Goal: Transaction & Acquisition: Purchase product/service

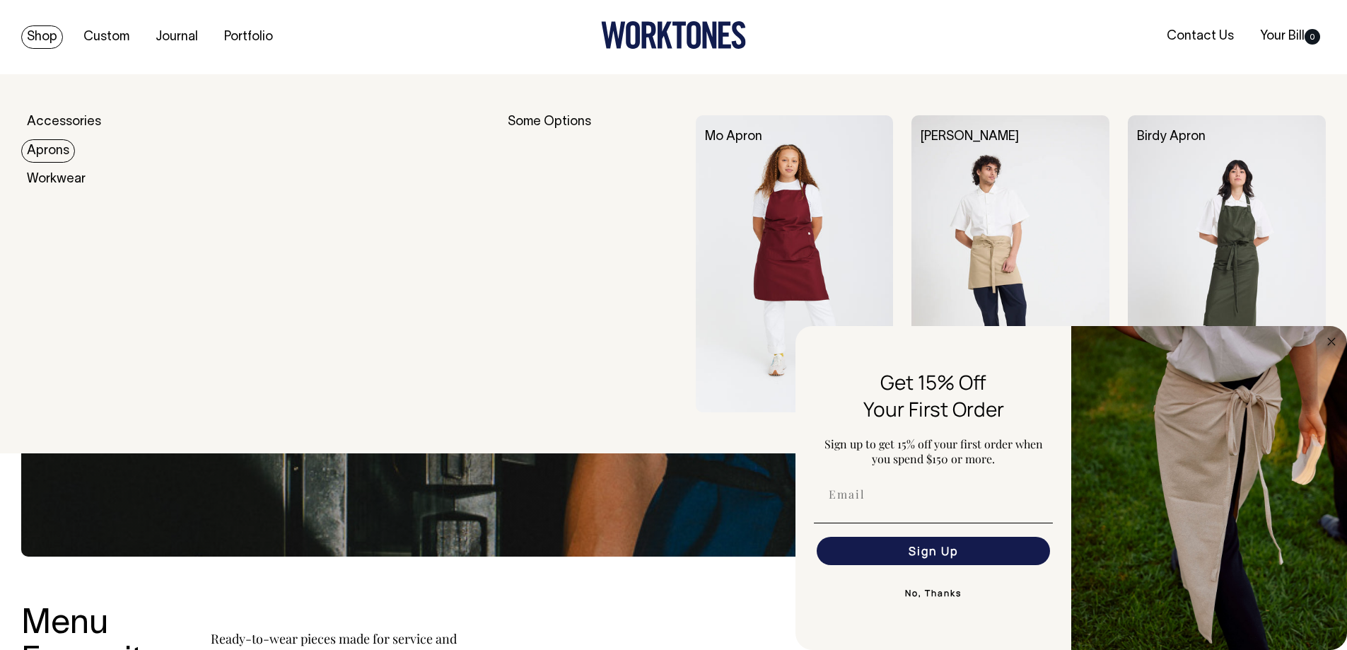
click at [40, 164] on div "Accessories Aprons Workwear" at bounding box center [249, 263] width 457 height 297
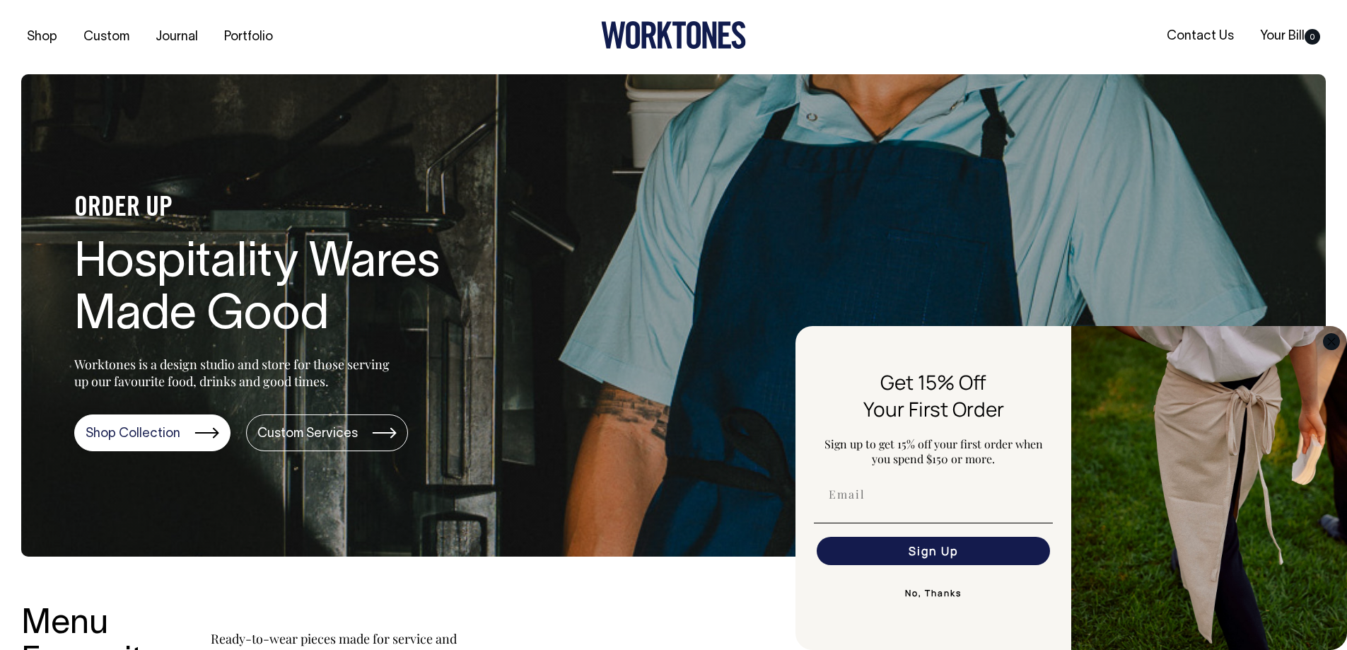
click at [1332, 347] on circle "Close dialog" at bounding box center [1331, 341] width 16 height 16
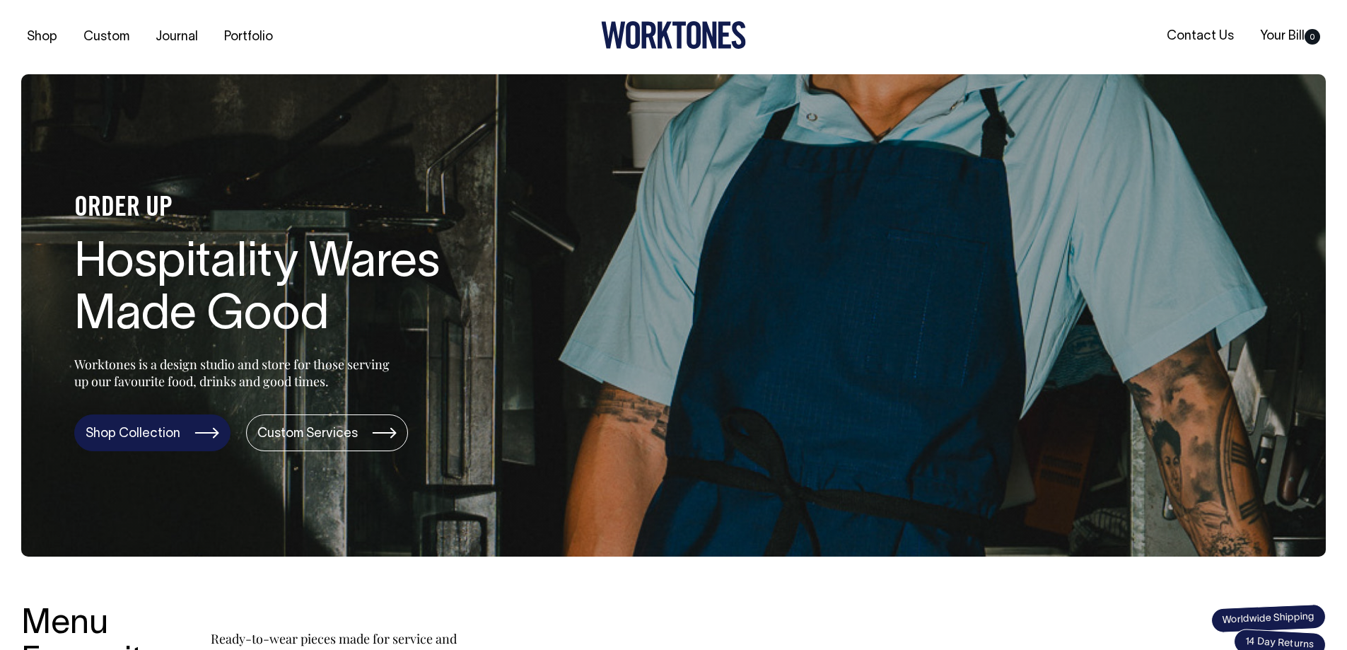
click at [185, 430] on link "Shop Collection" at bounding box center [152, 432] width 156 height 37
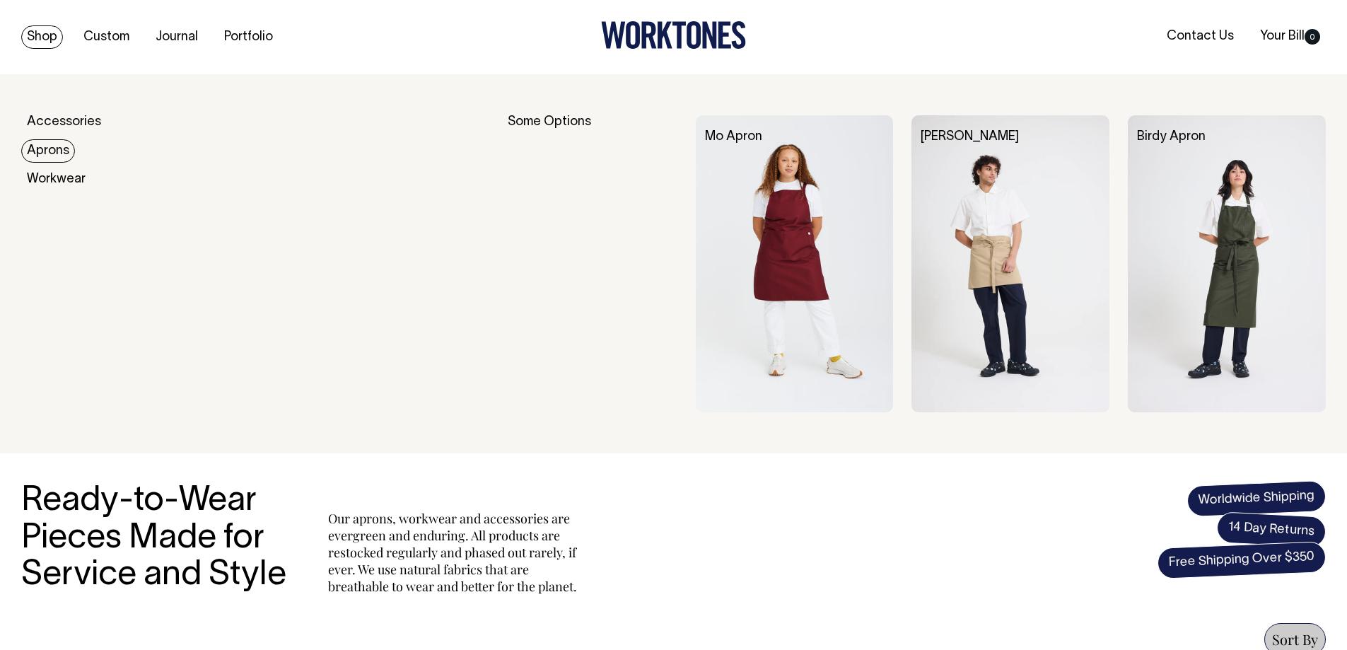
click at [43, 154] on link "Aprons" at bounding box center [48, 150] width 54 height 23
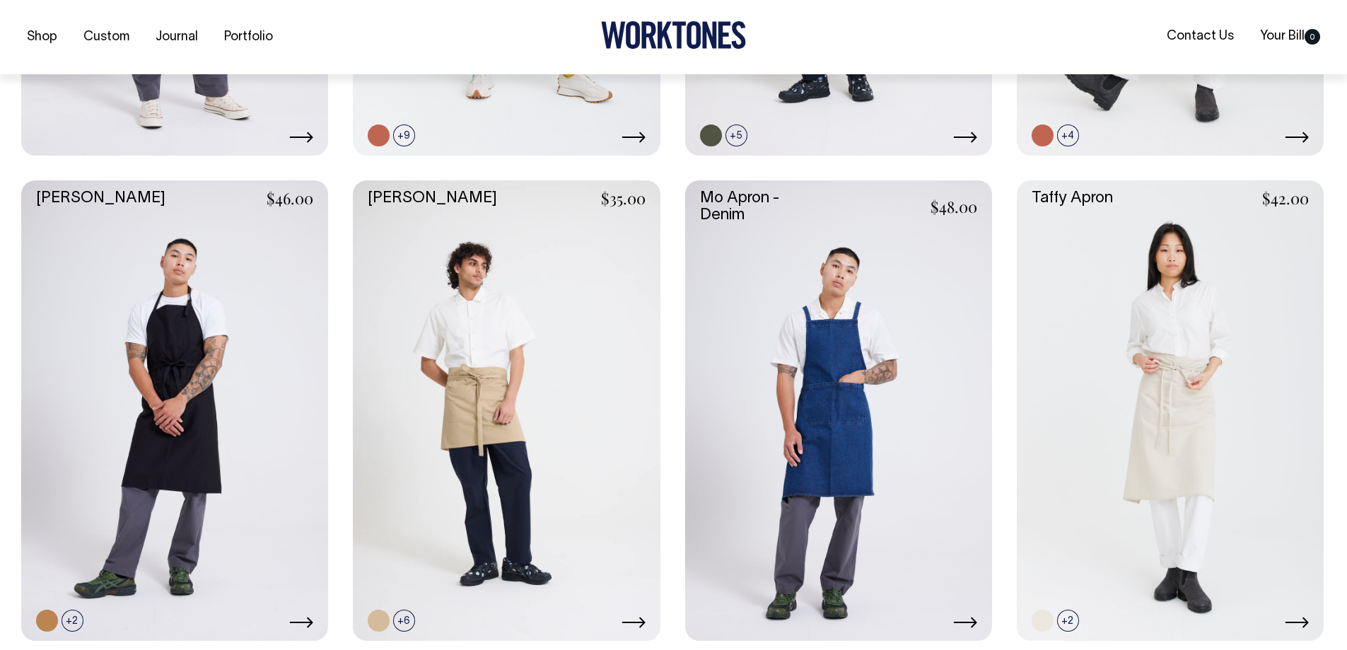
scroll to position [990, 0]
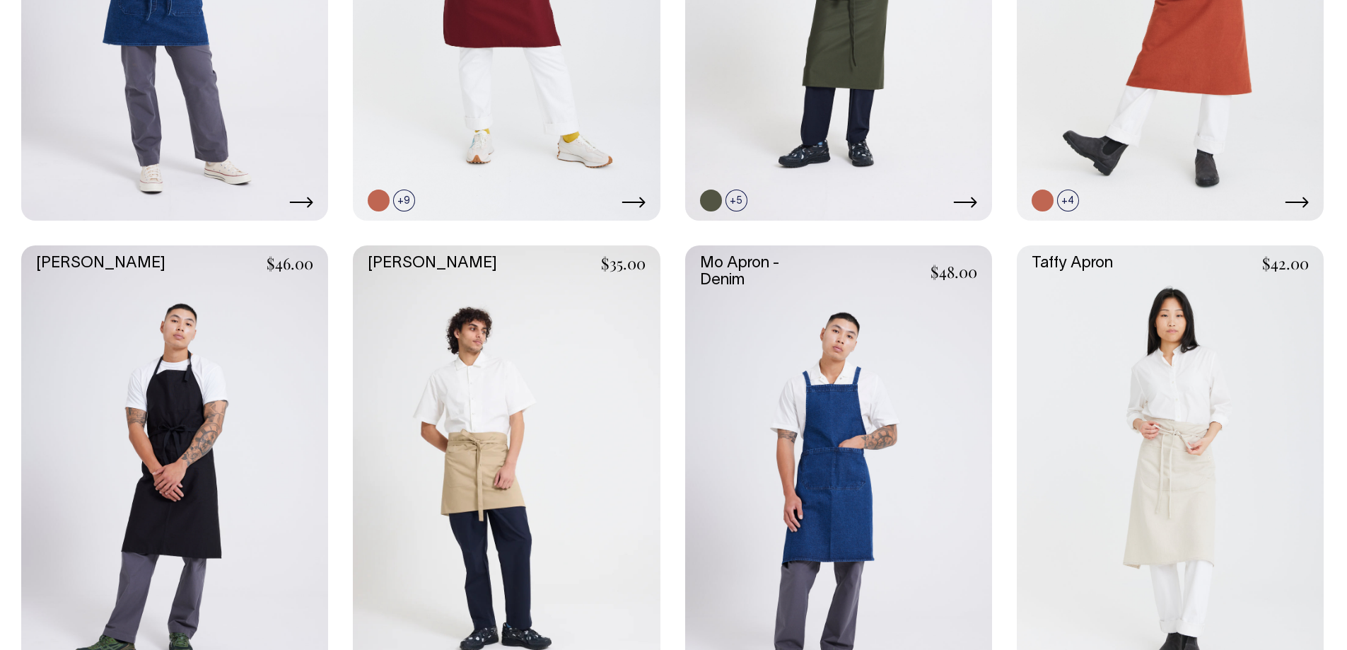
click at [1178, 431] on link at bounding box center [1170, 475] width 307 height 460
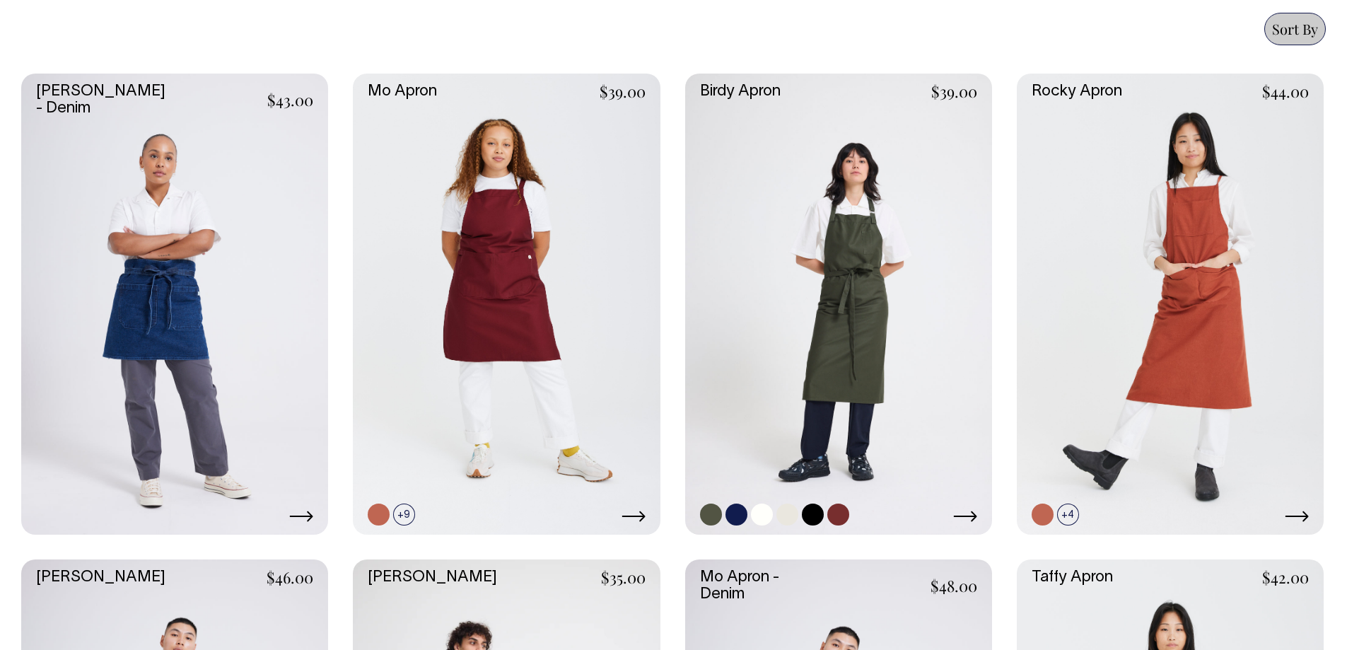
scroll to position [609, 0]
click at [1189, 339] on link at bounding box center [1170, 304] width 307 height 460
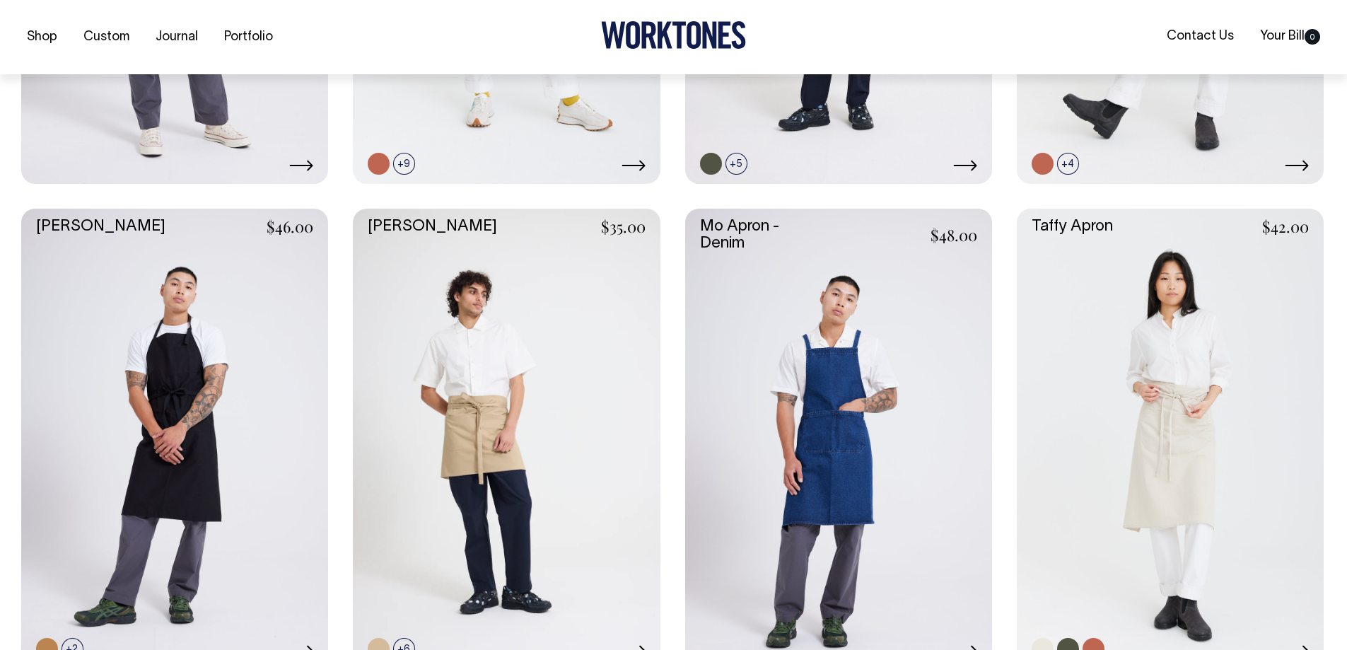
click at [1148, 479] on link at bounding box center [1170, 439] width 307 height 460
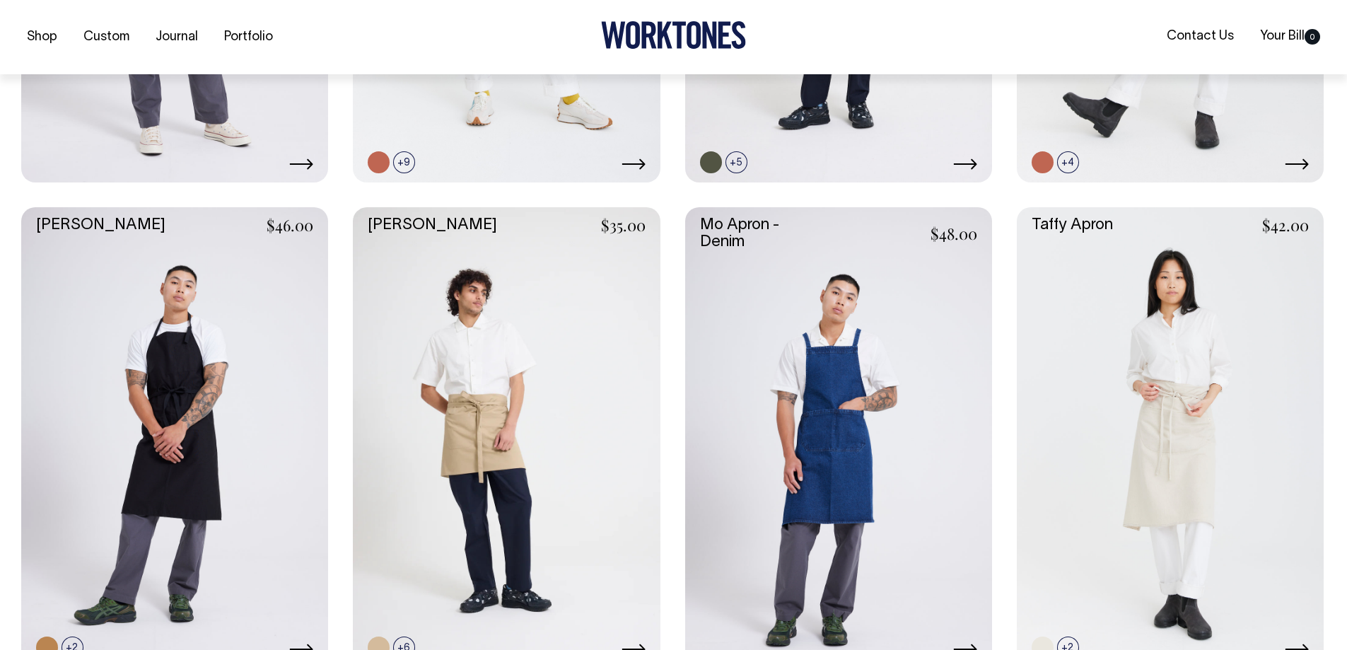
scroll to position [963, 0]
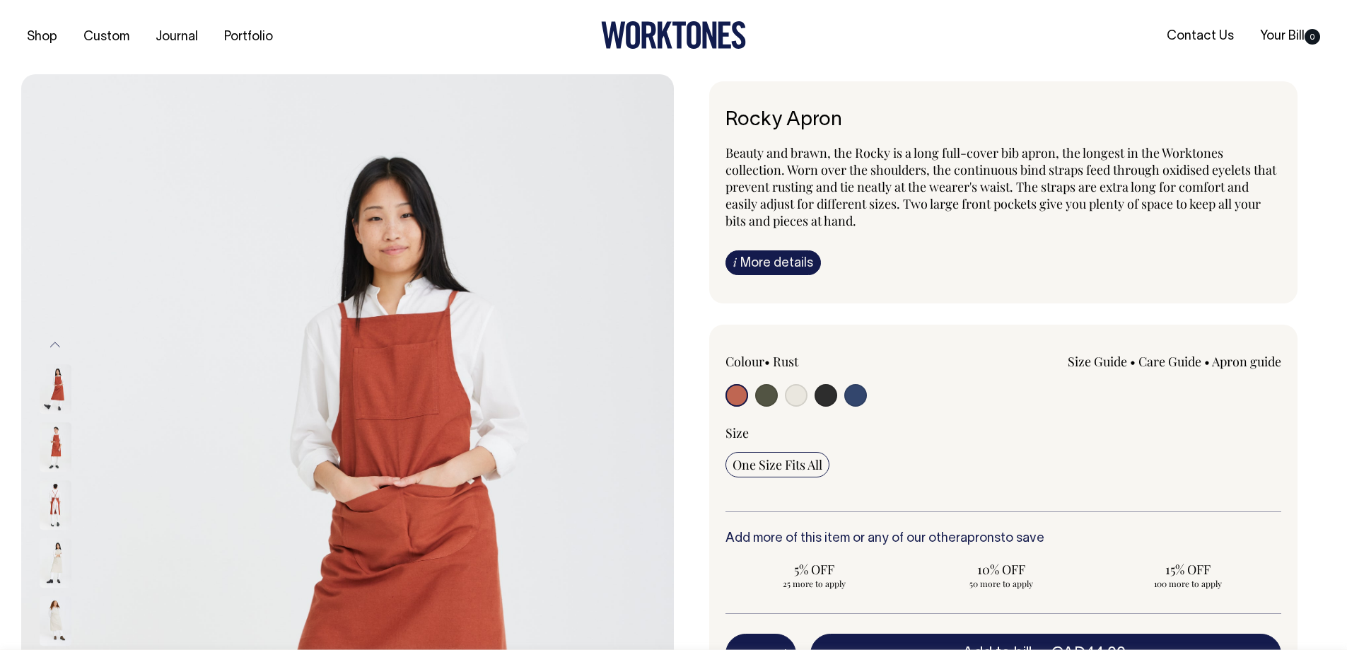
click at [794, 393] on input "radio" at bounding box center [796, 395] width 23 height 23
radio input "true"
select select "Natural"
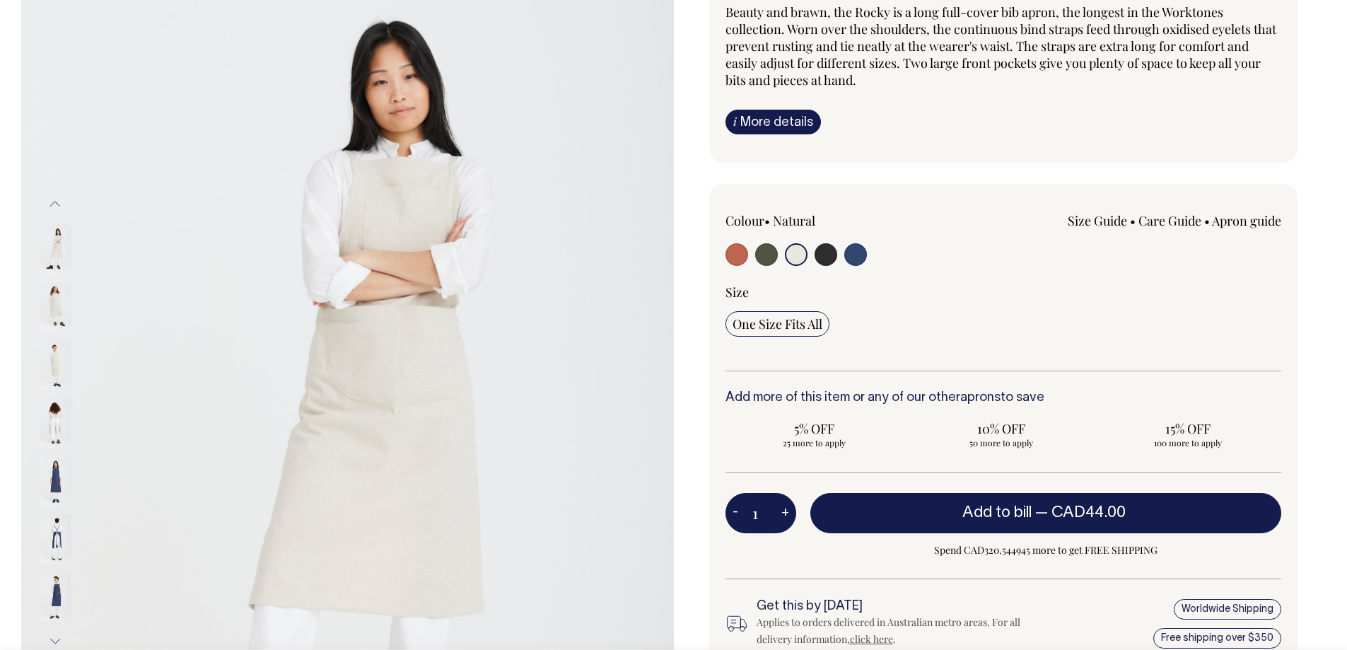
scroll to position [141, 0]
click at [783, 514] on button "+" at bounding box center [785, 512] width 22 height 28
type input "2"
click at [783, 514] on button "+" at bounding box center [785, 512] width 22 height 28
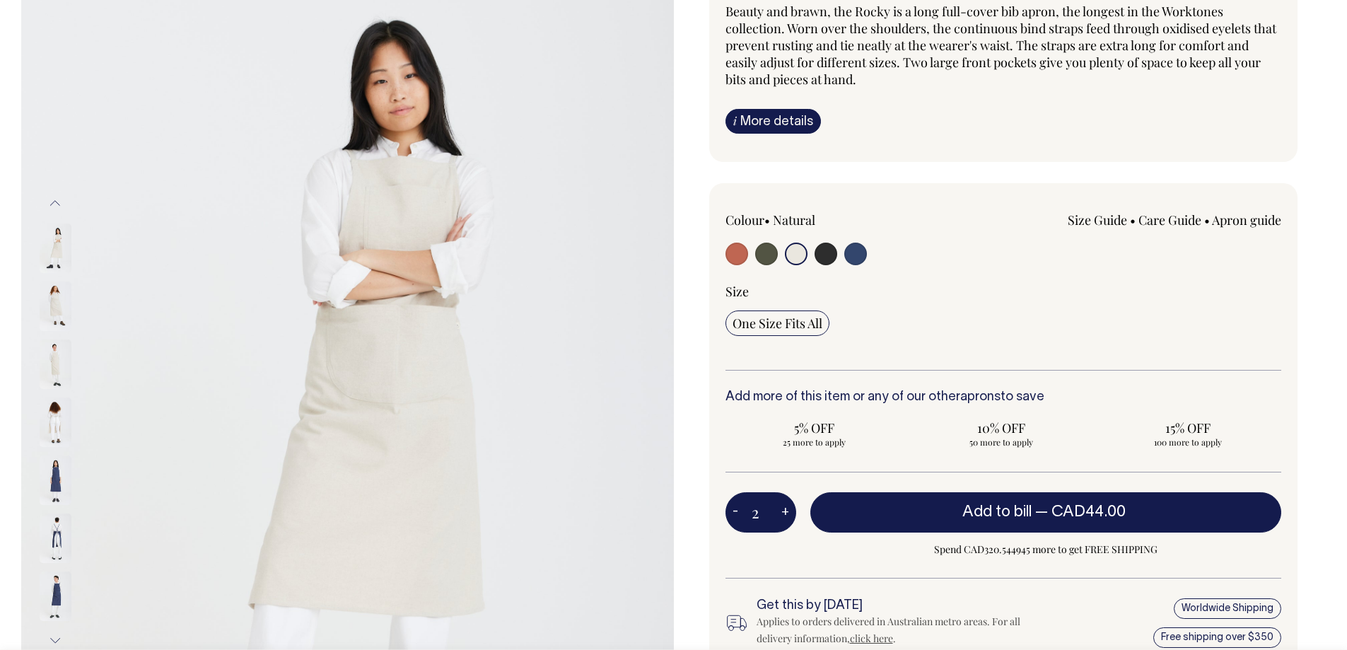
type input "3"
click at [783, 514] on button "+" at bounding box center [785, 512] width 22 height 28
type input "4"
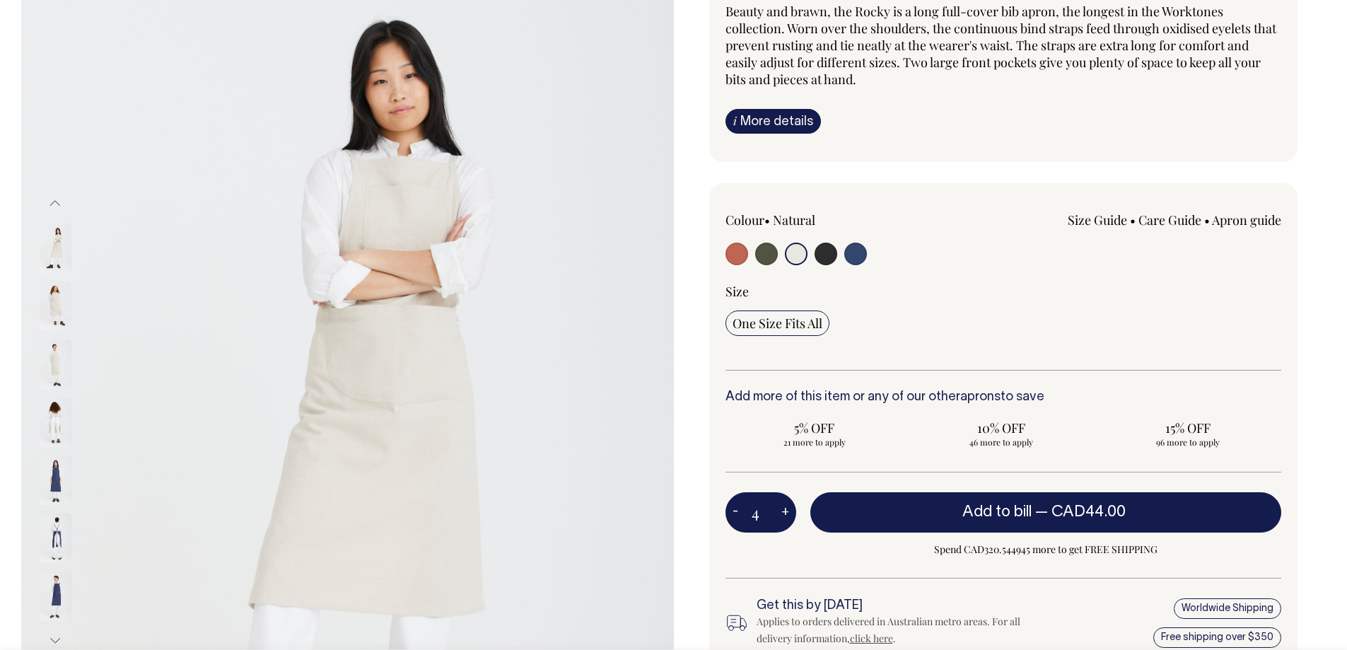
click at [783, 514] on button "+" at bounding box center [785, 512] width 22 height 28
type input "5"
click at [783, 514] on button "+" at bounding box center [785, 512] width 22 height 28
type input "6"
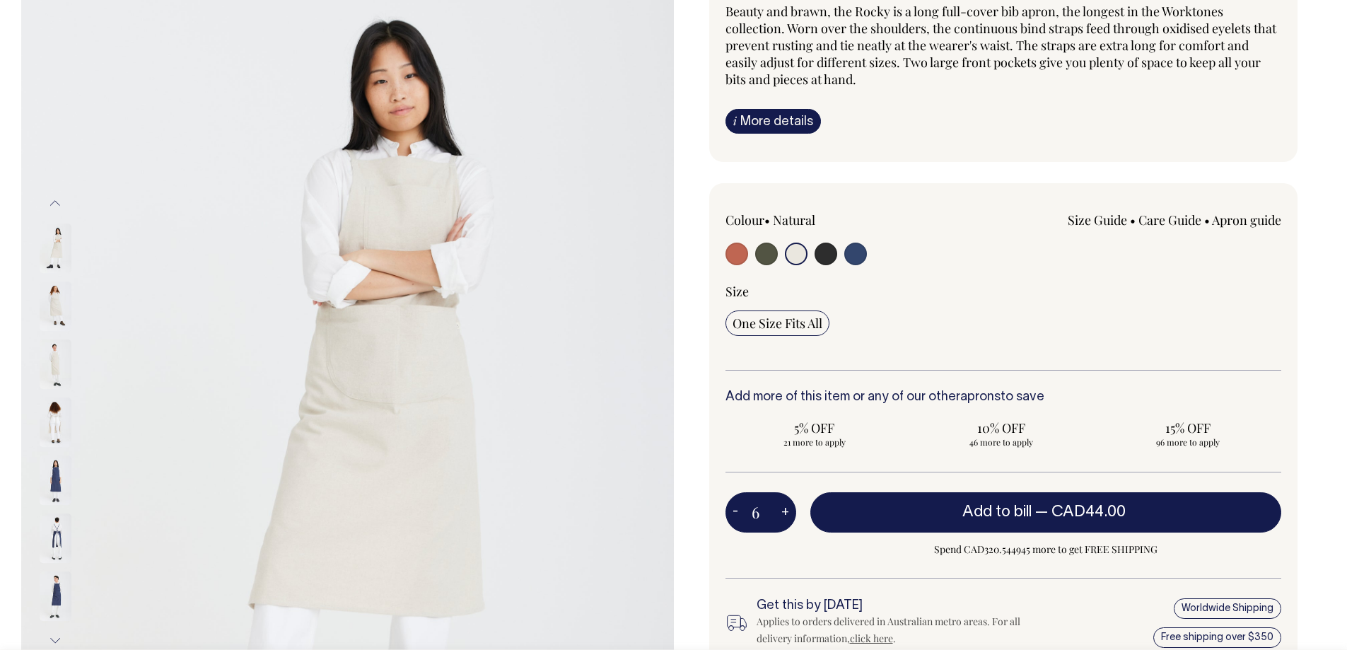
type input "6"
click at [783, 514] on button "+" at bounding box center [785, 512] width 22 height 28
type input "7"
click at [783, 514] on button "+" at bounding box center [785, 512] width 22 height 28
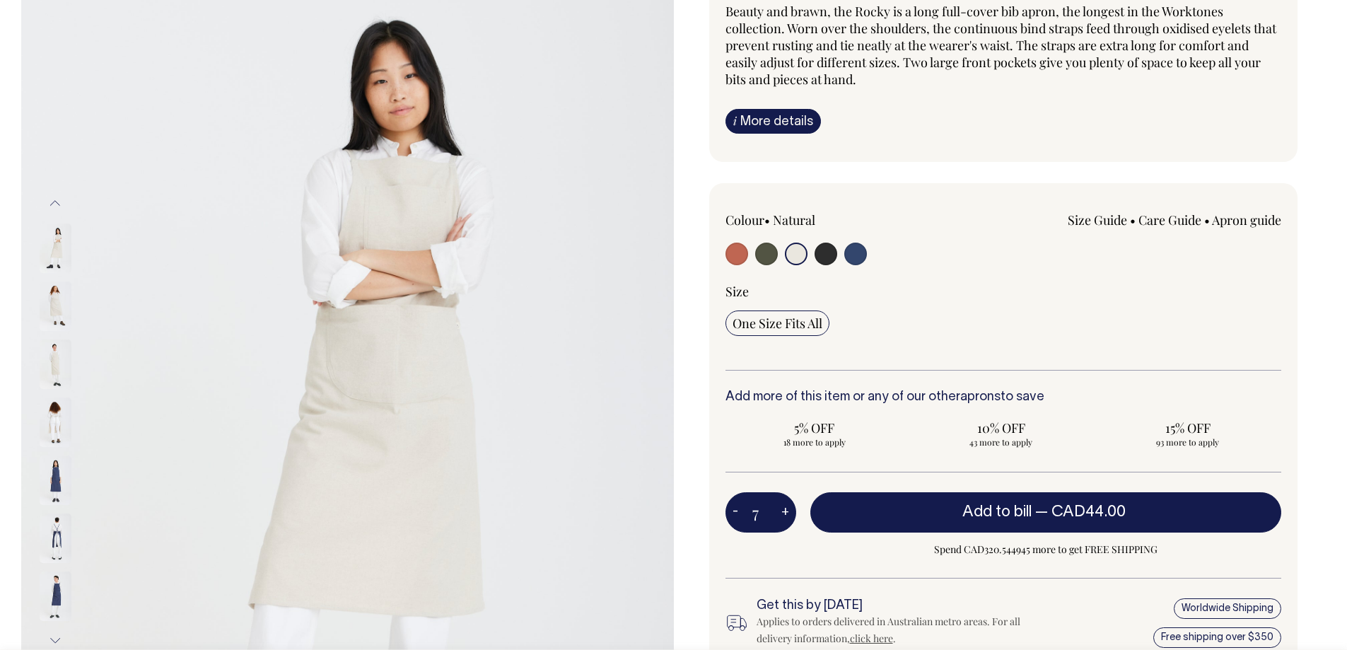
type input "8"
click at [783, 514] on button "+" at bounding box center [785, 512] width 22 height 28
type input "9"
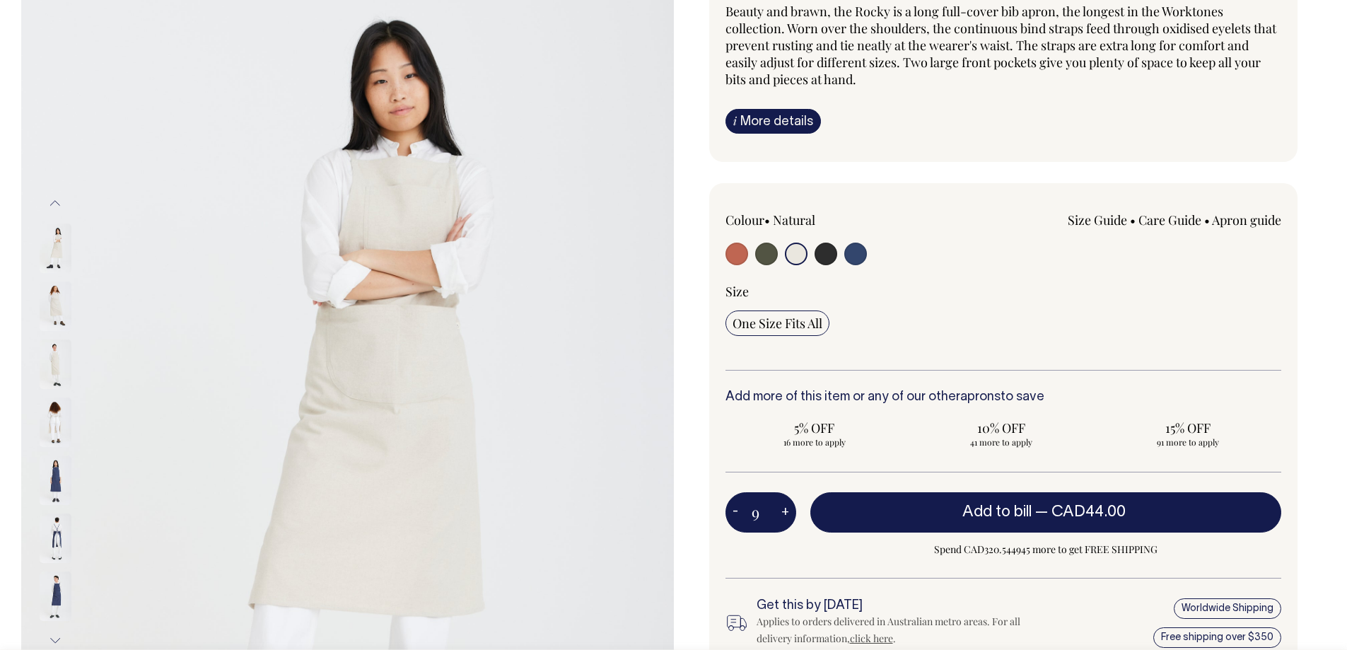
click at [756, 510] on input "9" at bounding box center [760, 512] width 71 height 40
click at [781, 513] on button "+" at bounding box center [785, 512] width 22 height 28
type input "10"
click at [781, 513] on button "+" at bounding box center [785, 512] width 22 height 28
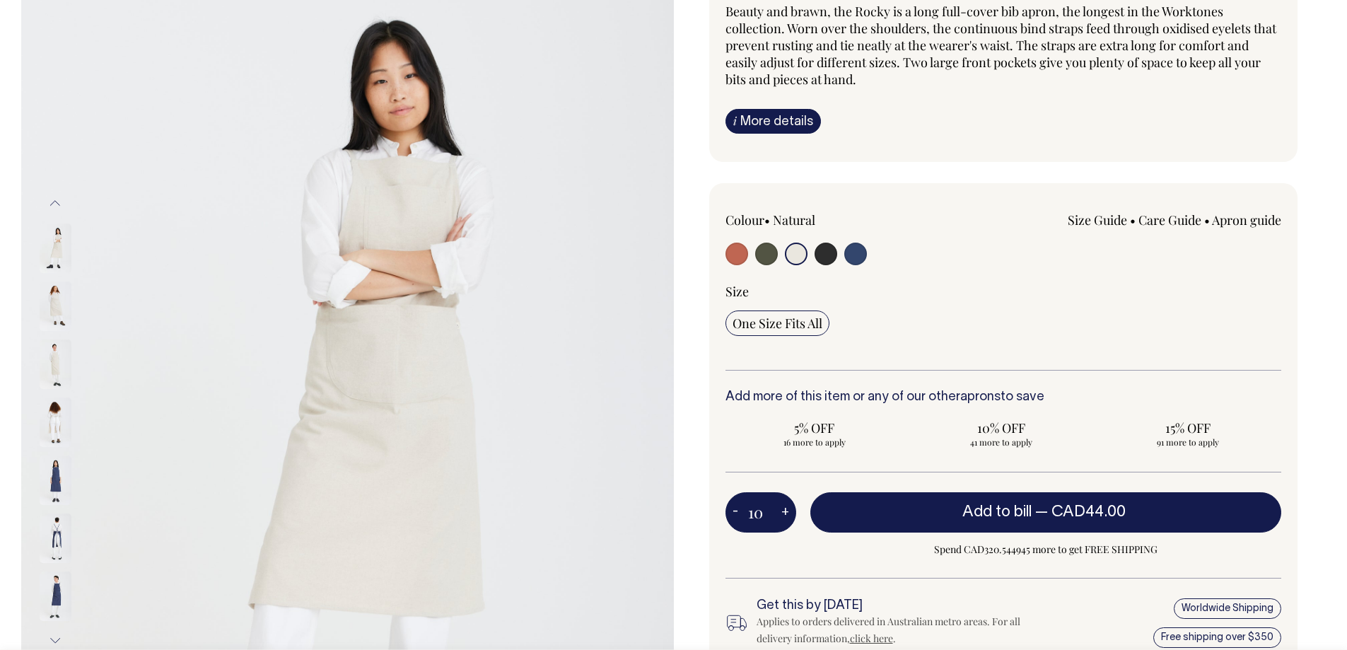
type input "11"
click at [781, 513] on button "+" at bounding box center [785, 512] width 22 height 28
type input "12"
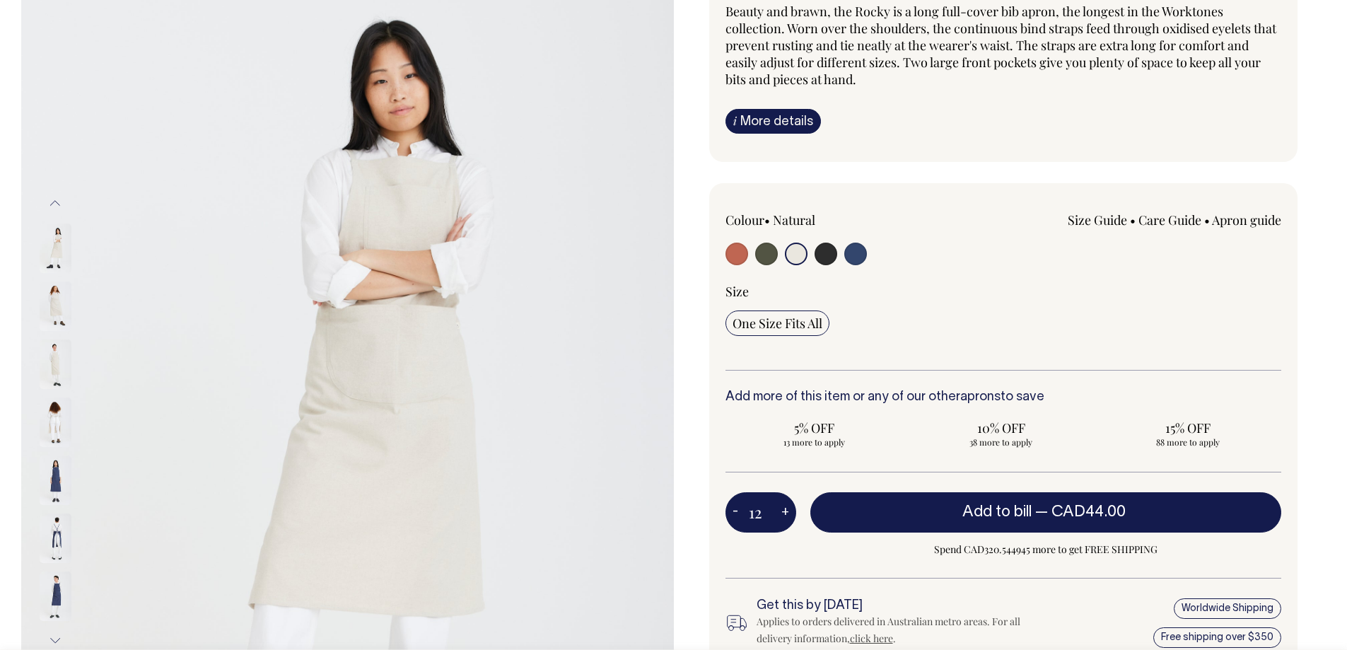
click at [781, 513] on button "+" at bounding box center [785, 512] width 22 height 28
type input "13"
click at [781, 513] on button "+" at bounding box center [785, 512] width 22 height 28
type input "14"
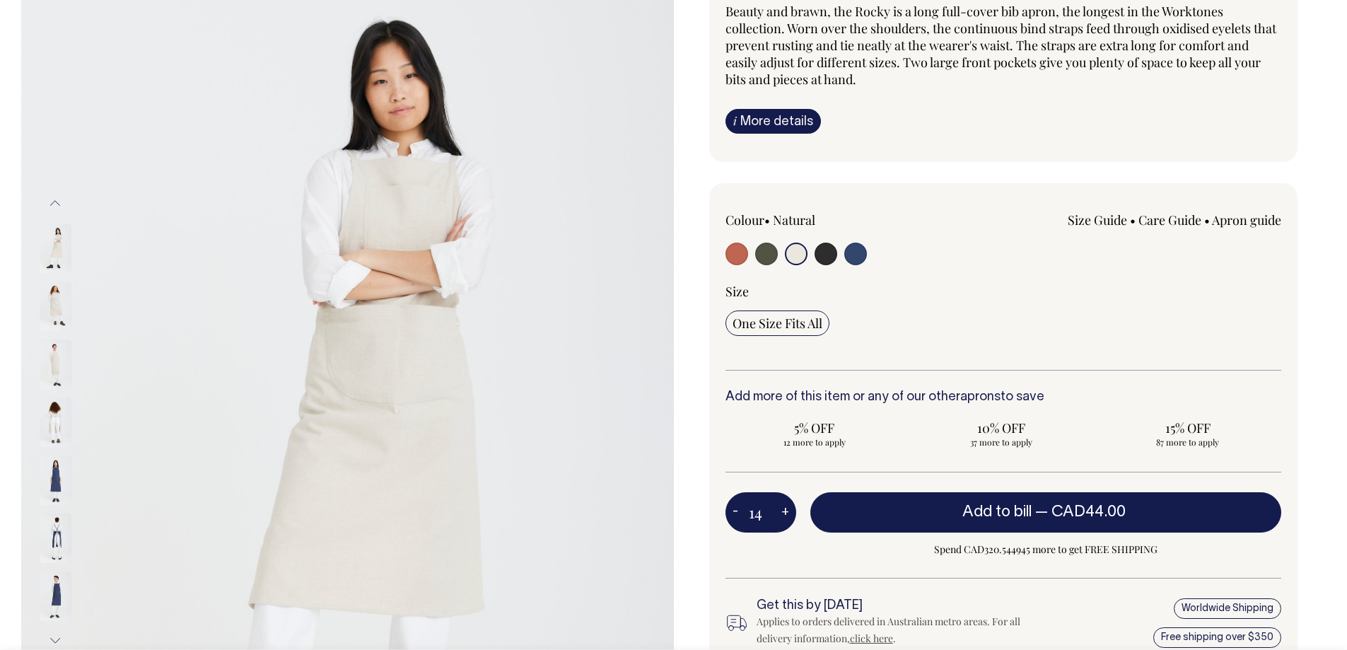
type input "14"
click at [781, 513] on button "+" at bounding box center [785, 512] width 22 height 28
type input "15"
click at [781, 513] on button "+" at bounding box center [785, 512] width 22 height 28
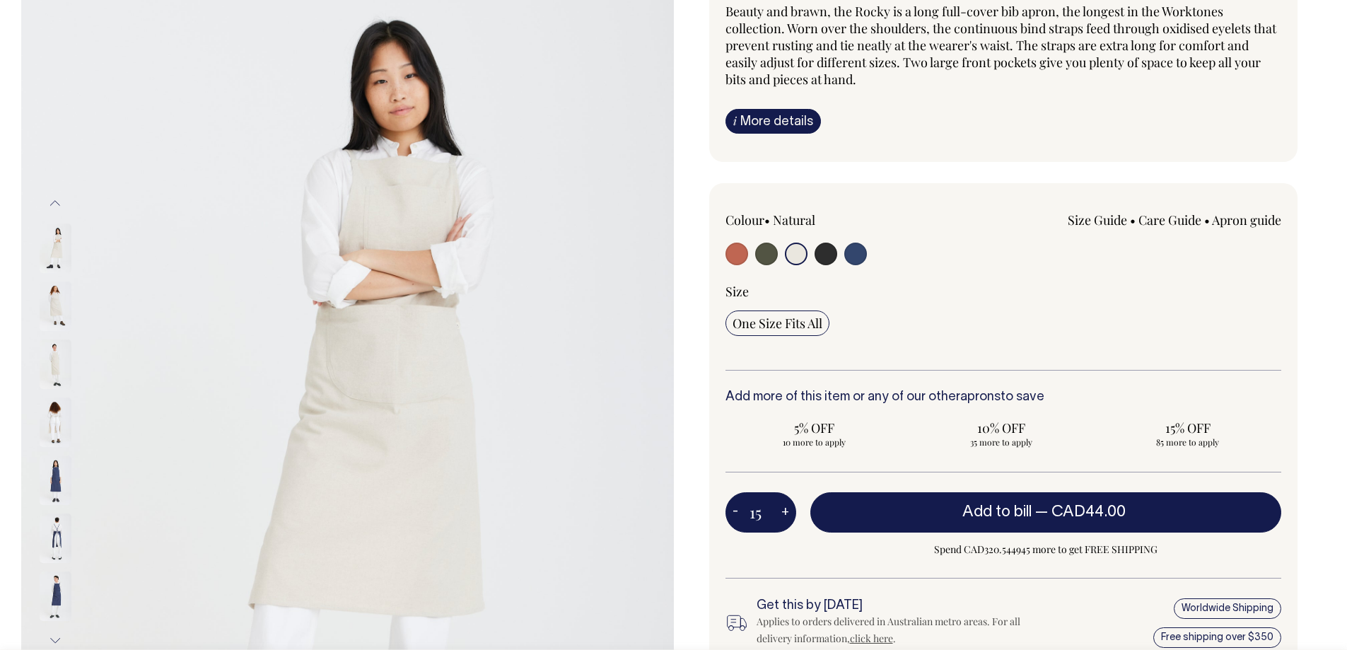
type input "16"
click at [781, 513] on button "+" at bounding box center [785, 512] width 22 height 28
type input "17"
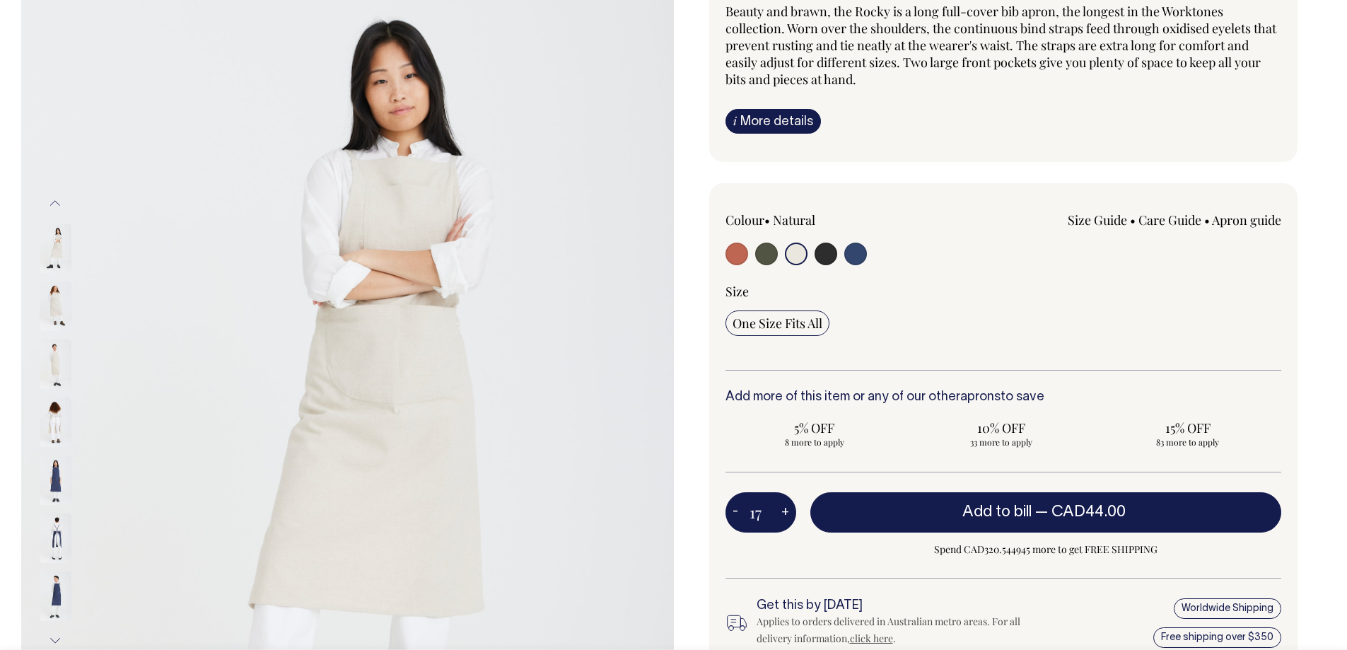
click at [781, 513] on button "+" at bounding box center [785, 512] width 22 height 28
type input "18"
click at [781, 513] on button "+" at bounding box center [785, 512] width 22 height 28
type input "19"
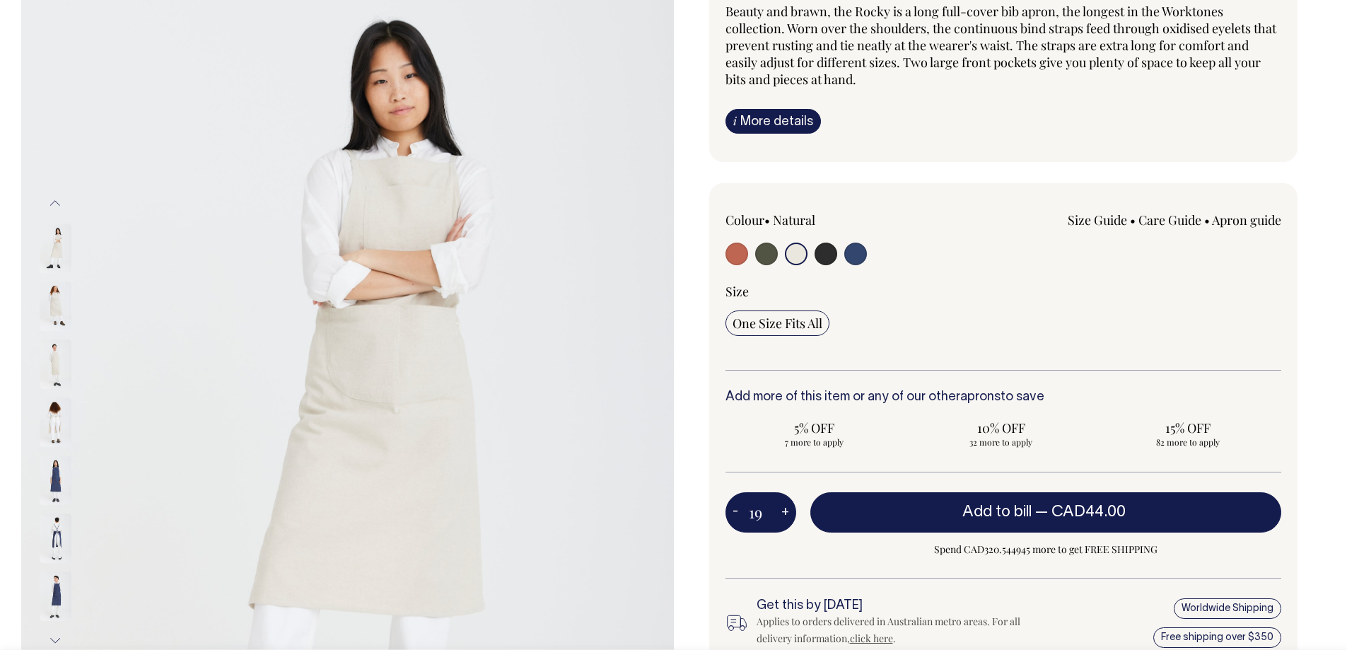
type input "19"
click at [781, 513] on button "+" at bounding box center [785, 512] width 22 height 28
type input "20"
click at [783, 512] on button "+" at bounding box center [785, 512] width 22 height 28
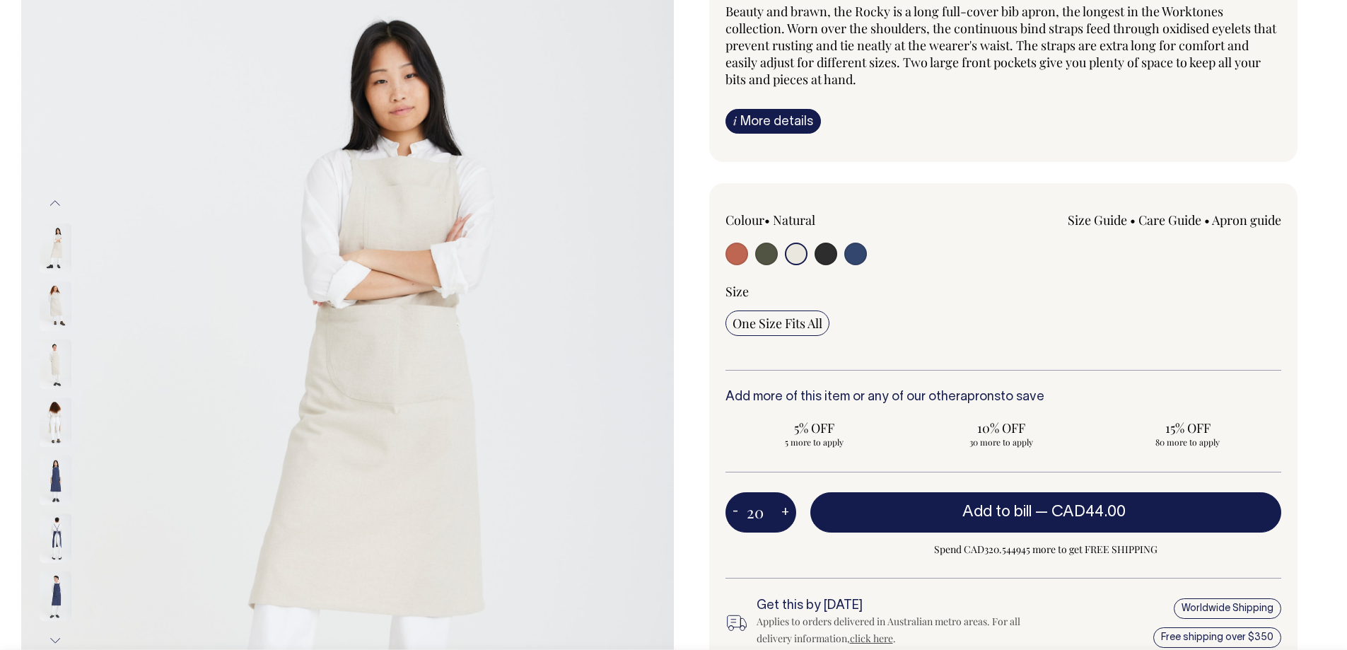
type input "21"
click at [783, 511] on button "+" at bounding box center [785, 512] width 22 height 28
type input "22"
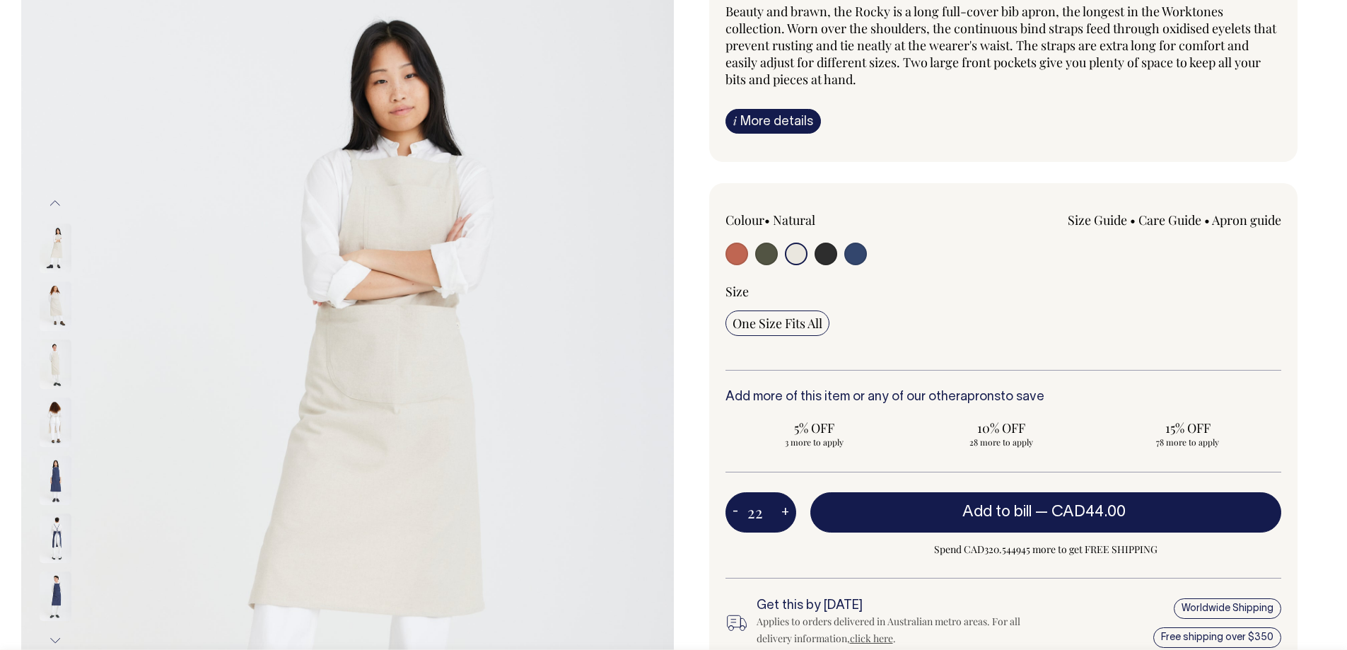
click at [783, 511] on button "+" at bounding box center [785, 512] width 22 height 28
type input "23"
click at [783, 511] on button "+" at bounding box center [785, 512] width 22 height 28
type input "24"
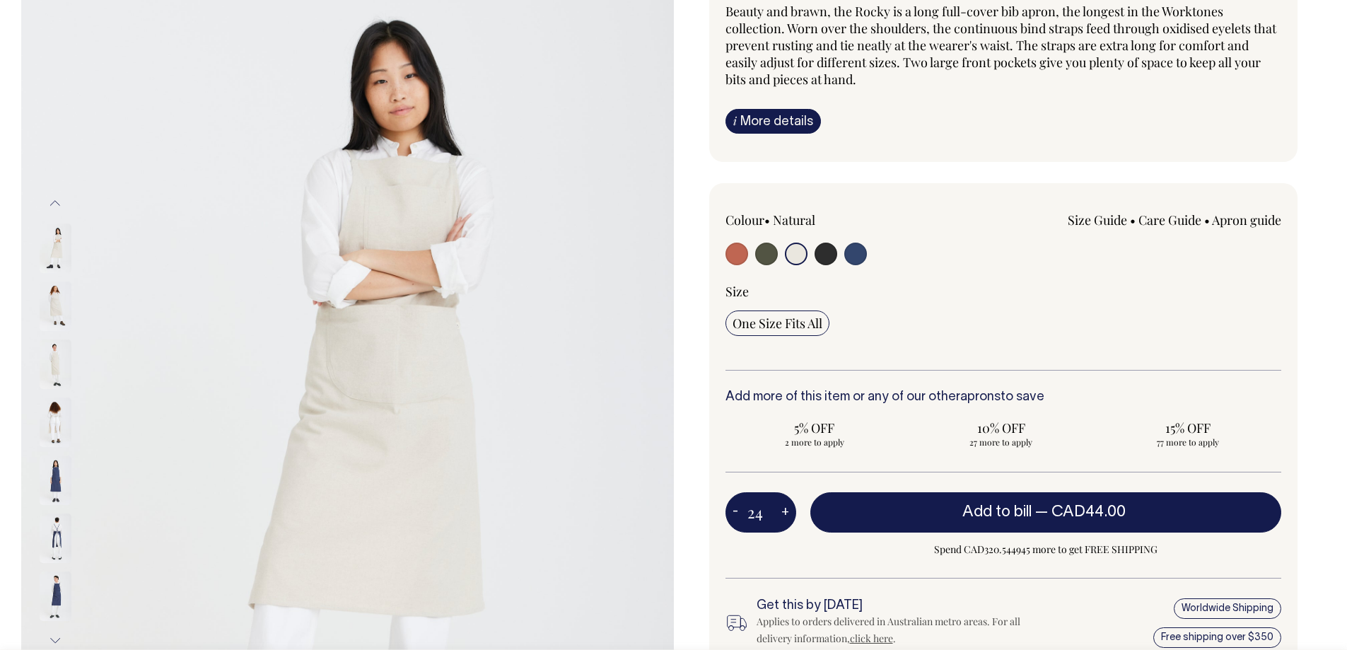
type input "24"
drag, startPoint x: 793, startPoint y: 510, endPoint x: 802, endPoint y: 509, distance: 8.5
click at [794, 509] on button "+" at bounding box center [785, 512] width 22 height 28
type input "25"
radio input "true"
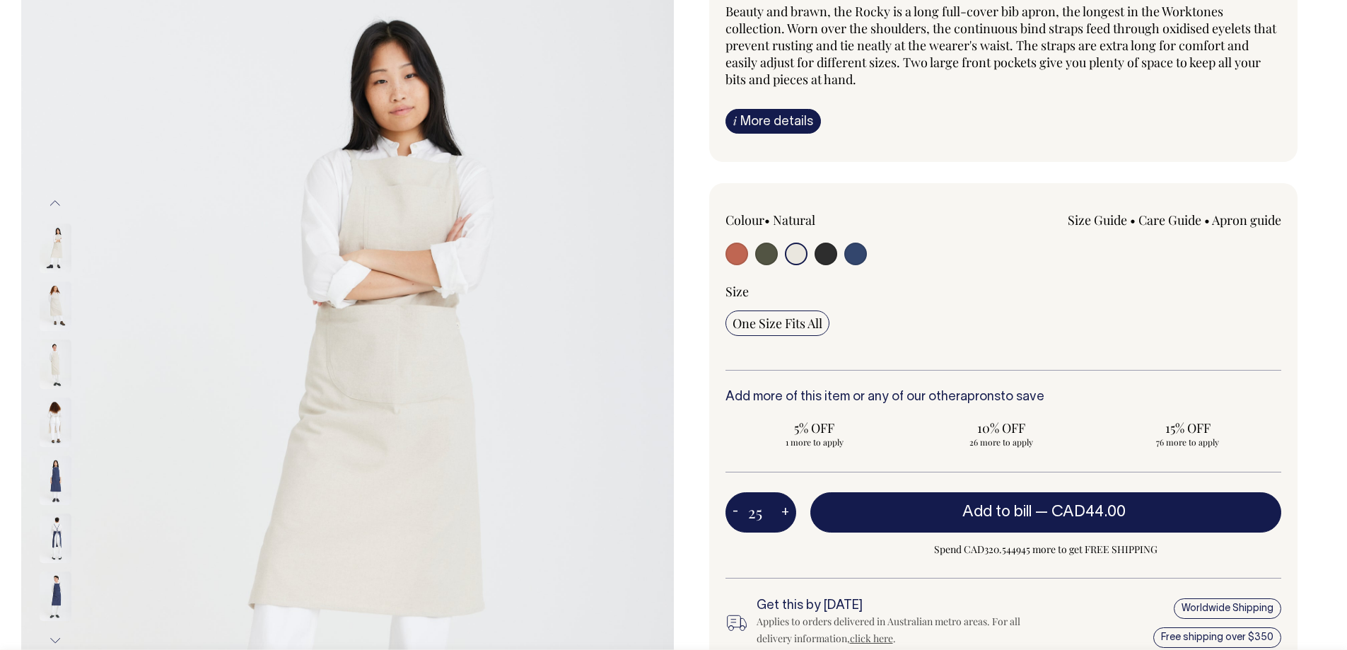
type input "25"
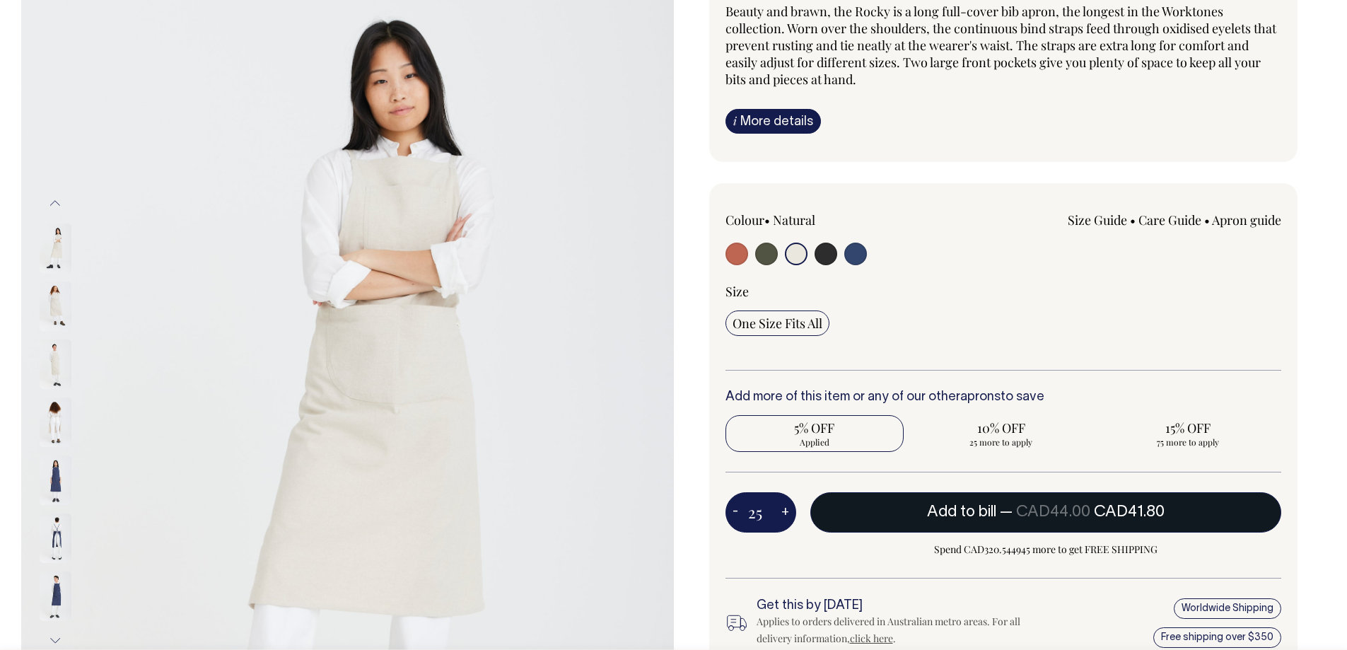
click at [935, 500] on button "Add to bill — CAD44.00 CAD41.80" at bounding box center [1046, 512] width 472 height 40
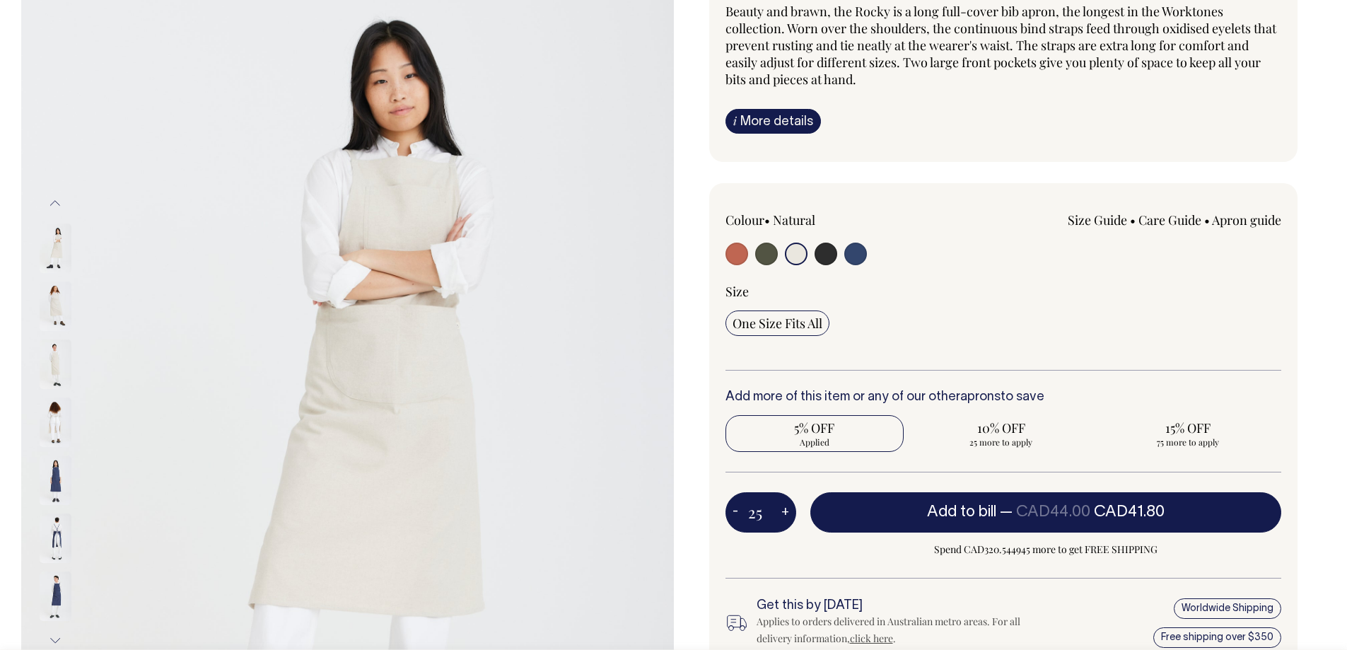
type input "1"
radio input "false"
type input "1"
radio input "true"
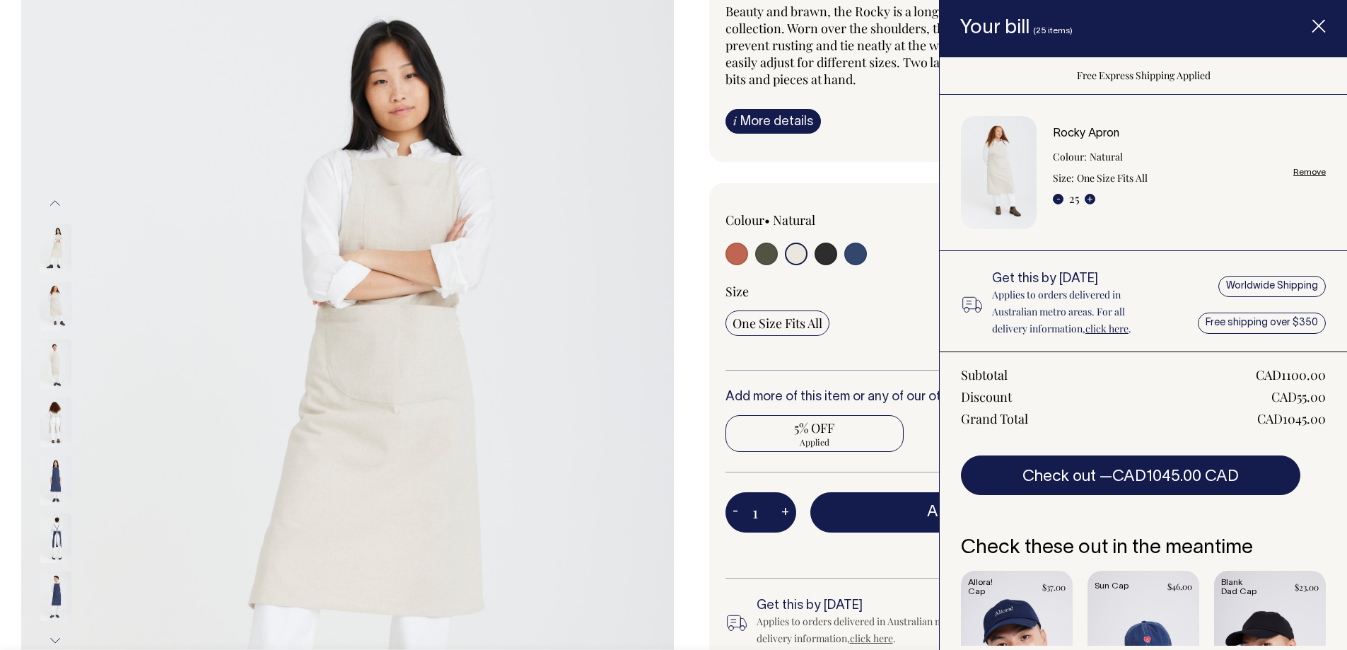
click at [1313, 23] on icon "Item added to your cart" at bounding box center [1318, 27] width 14 height 14
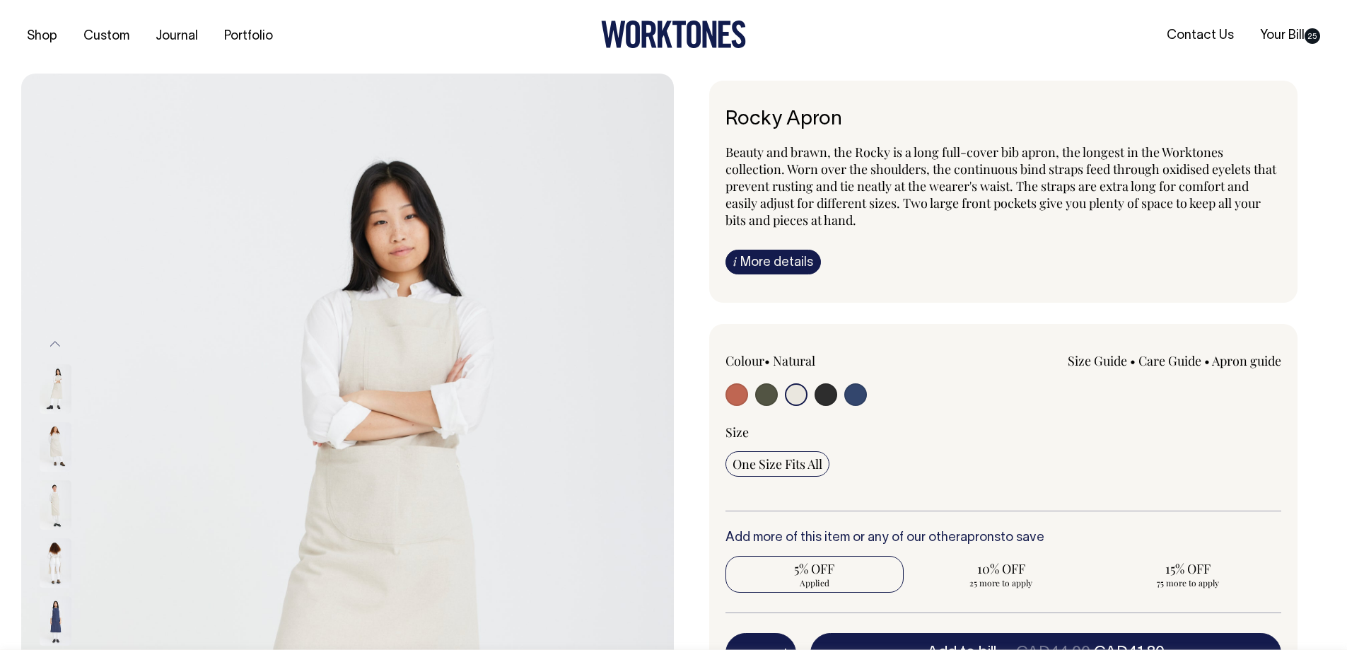
scroll to position [0, 0]
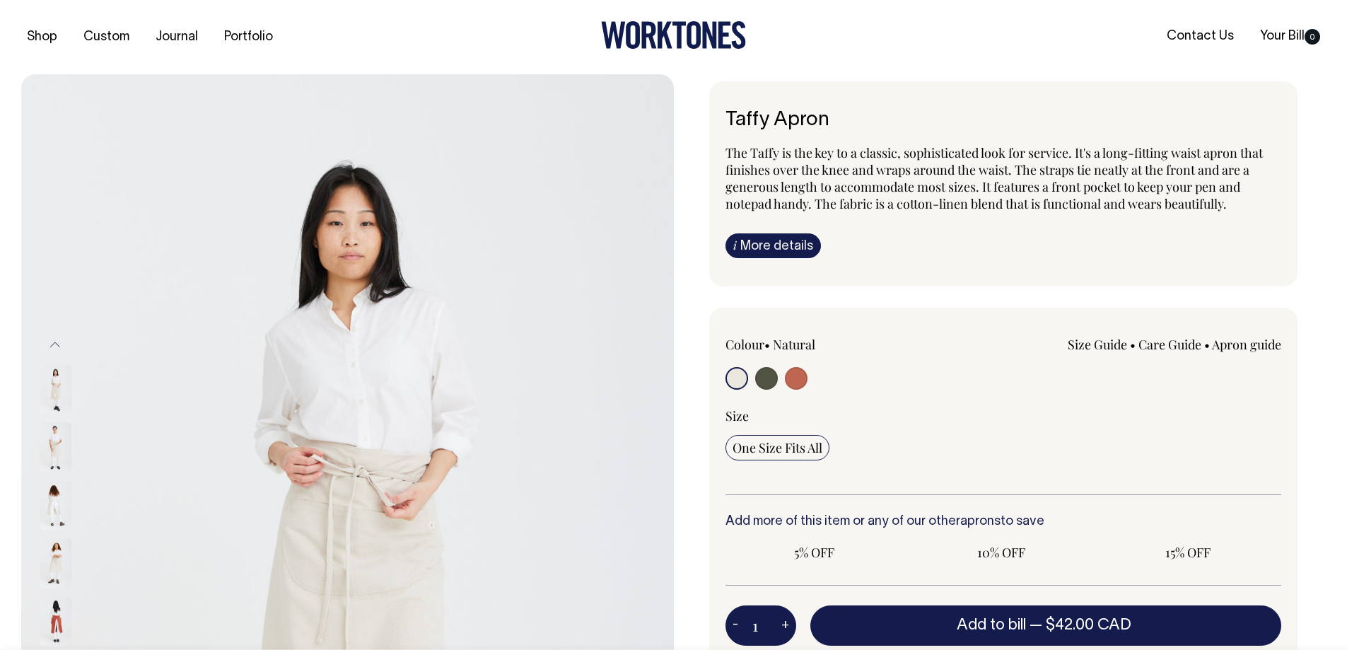
radio input "true"
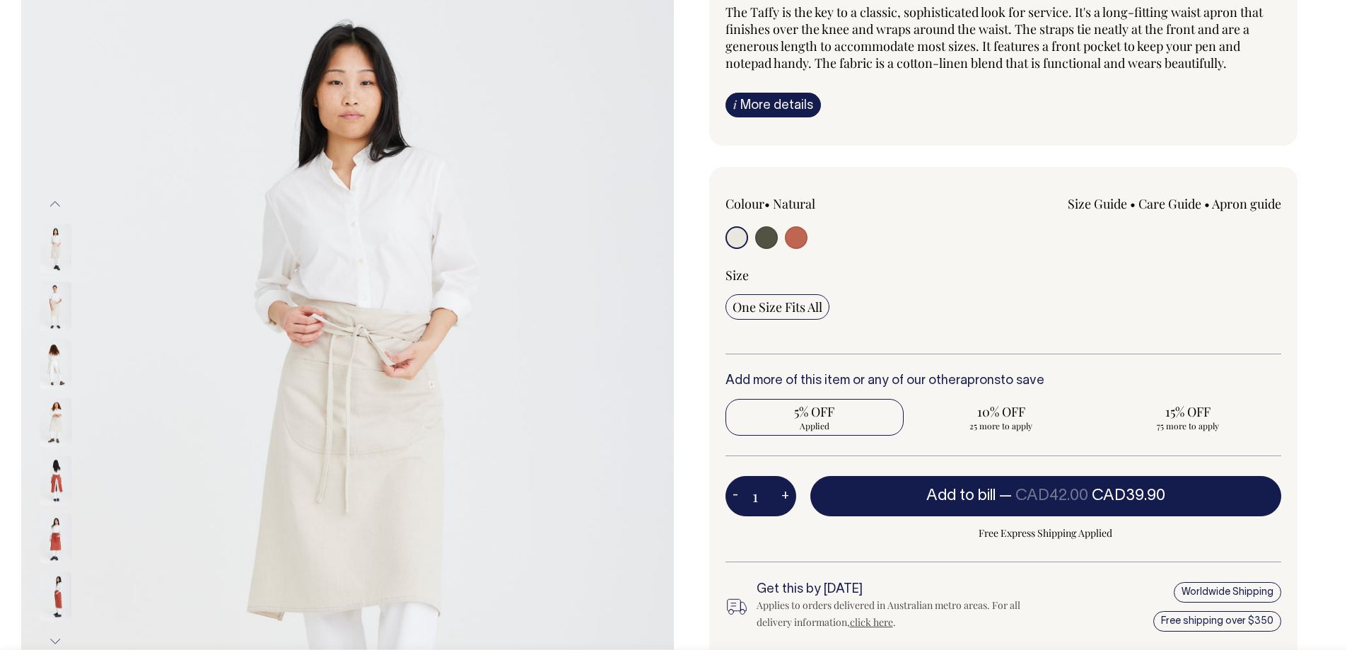
scroll to position [141, 0]
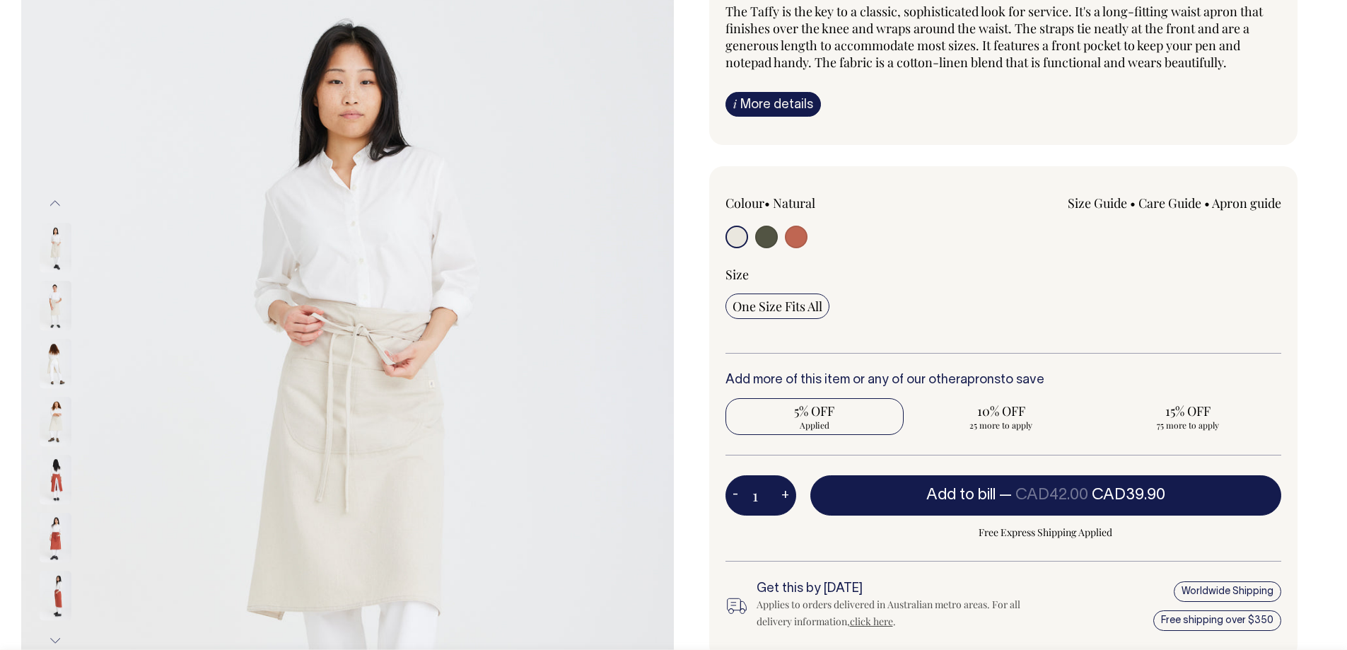
click at [764, 501] on input "1" at bounding box center [760, 495] width 71 height 40
click at [780, 496] on button "+" at bounding box center [785, 495] width 22 height 28
type input "2"
radio input "true"
type input "2"
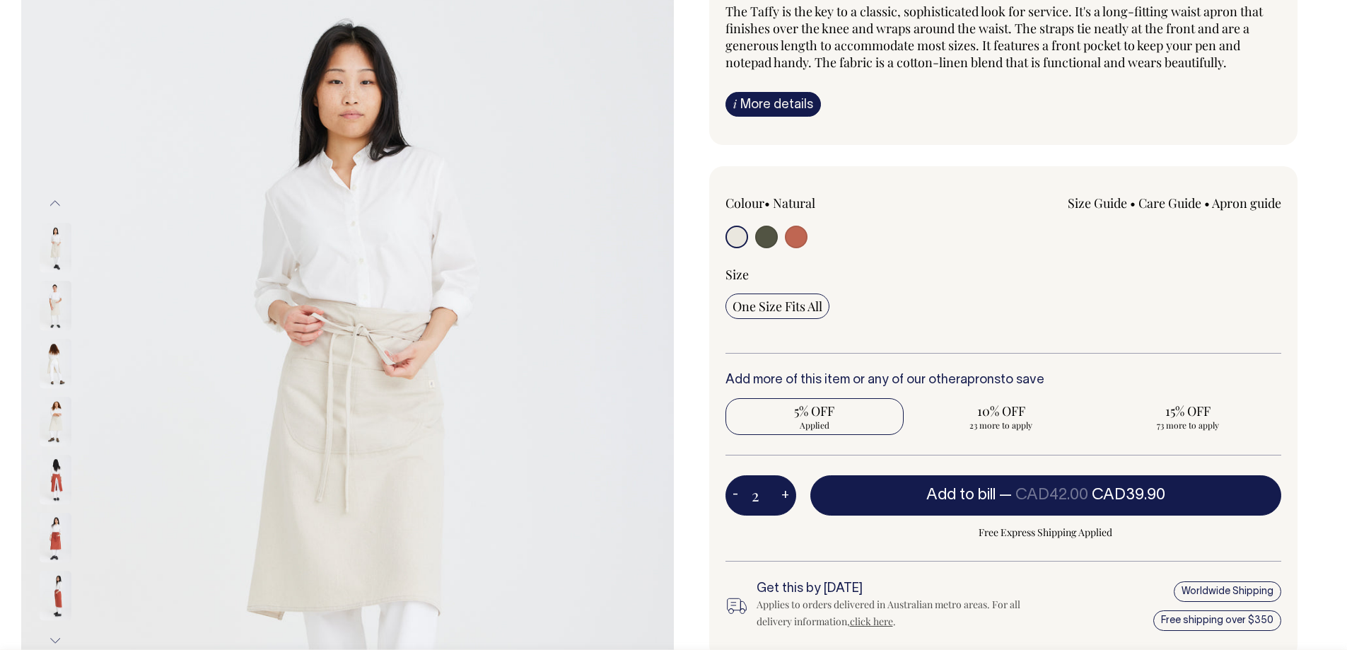
click at [783, 496] on button "+" at bounding box center [785, 495] width 22 height 28
type input "3"
radio input "true"
type input "3"
click at [783, 496] on button "+" at bounding box center [785, 495] width 22 height 28
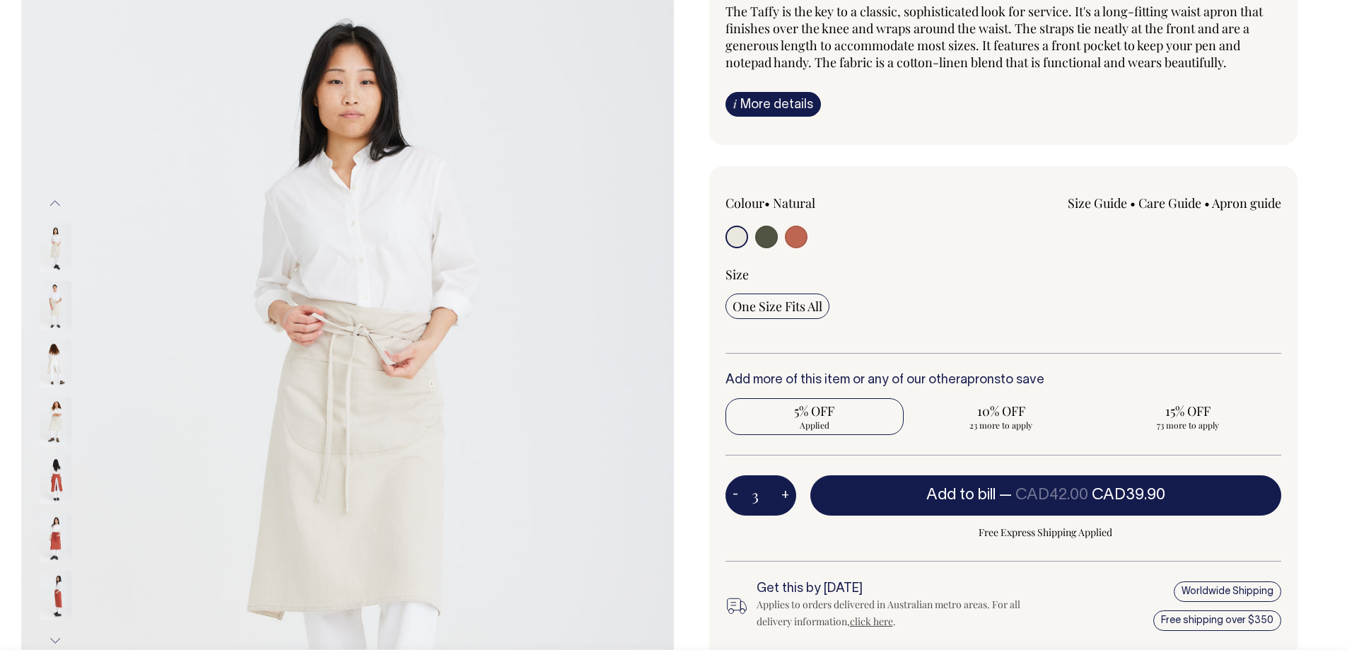
type input "4"
radio input "true"
type input "4"
click at [783, 496] on button "+" at bounding box center [785, 495] width 22 height 28
type input "5"
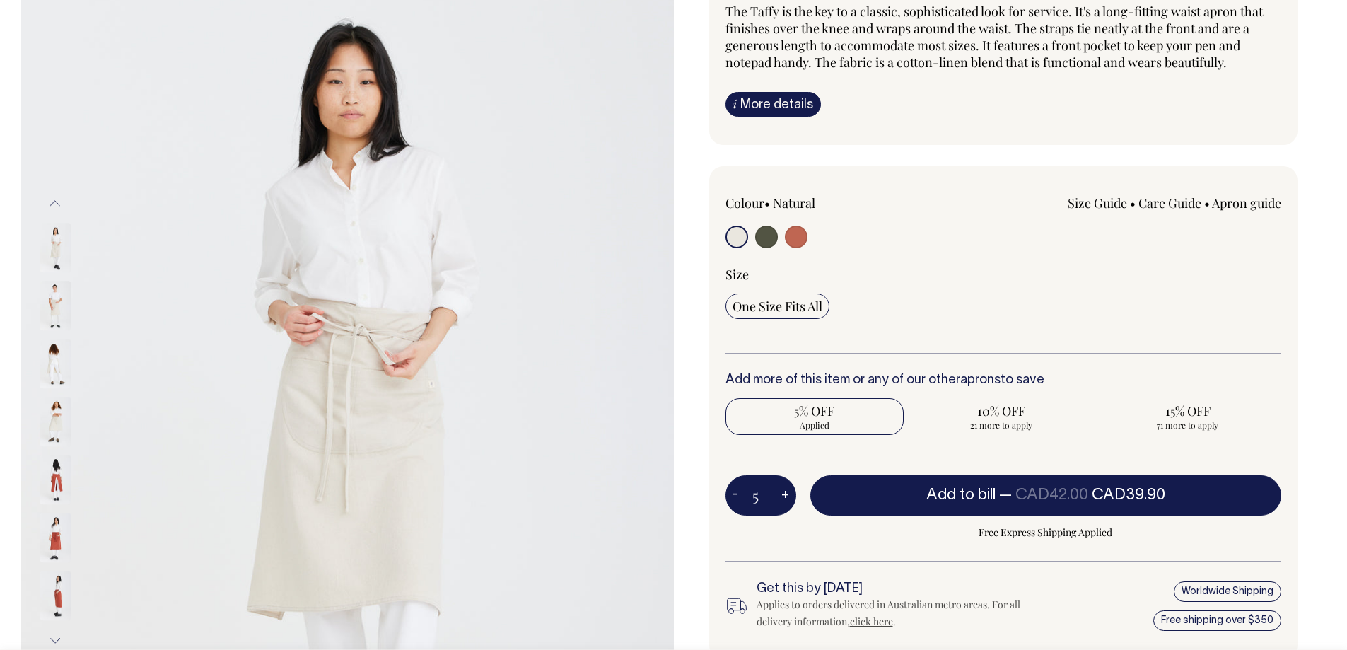
radio input "true"
type input "5"
click at [783, 496] on button "+" at bounding box center [785, 495] width 22 height 28
type input "6"
radio input "true"
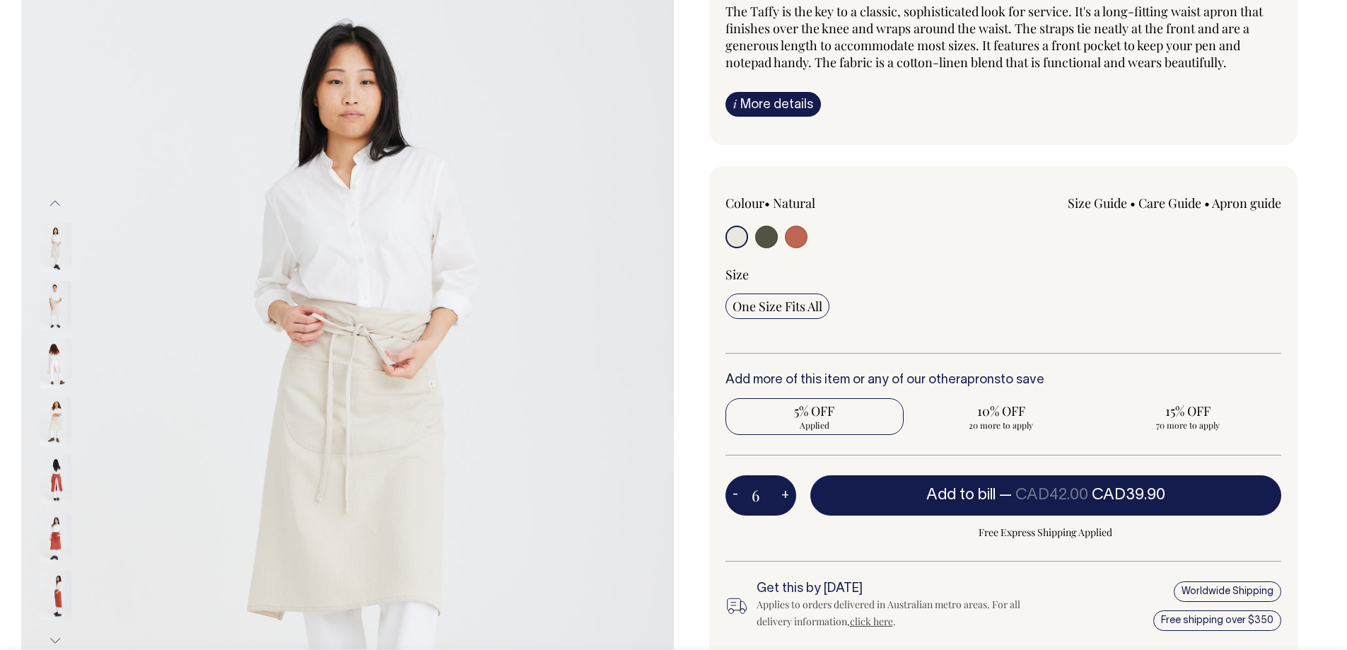
type input "6"
click at [783, 496] on button "+" at bounding box center [785, 495] width 22 height 28
type input "7"
radio input "true"
type input "7"
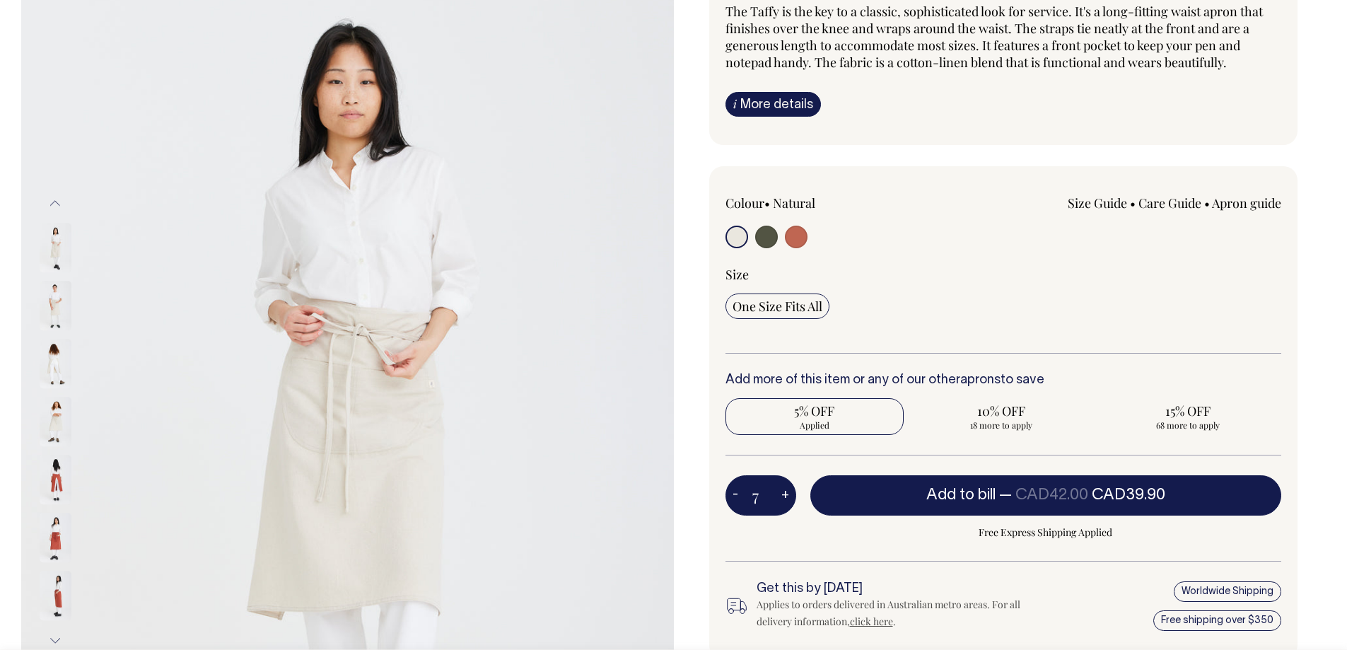
click at [768, 494] on input "7" at bounding box center [760, 495] width 71 height 40
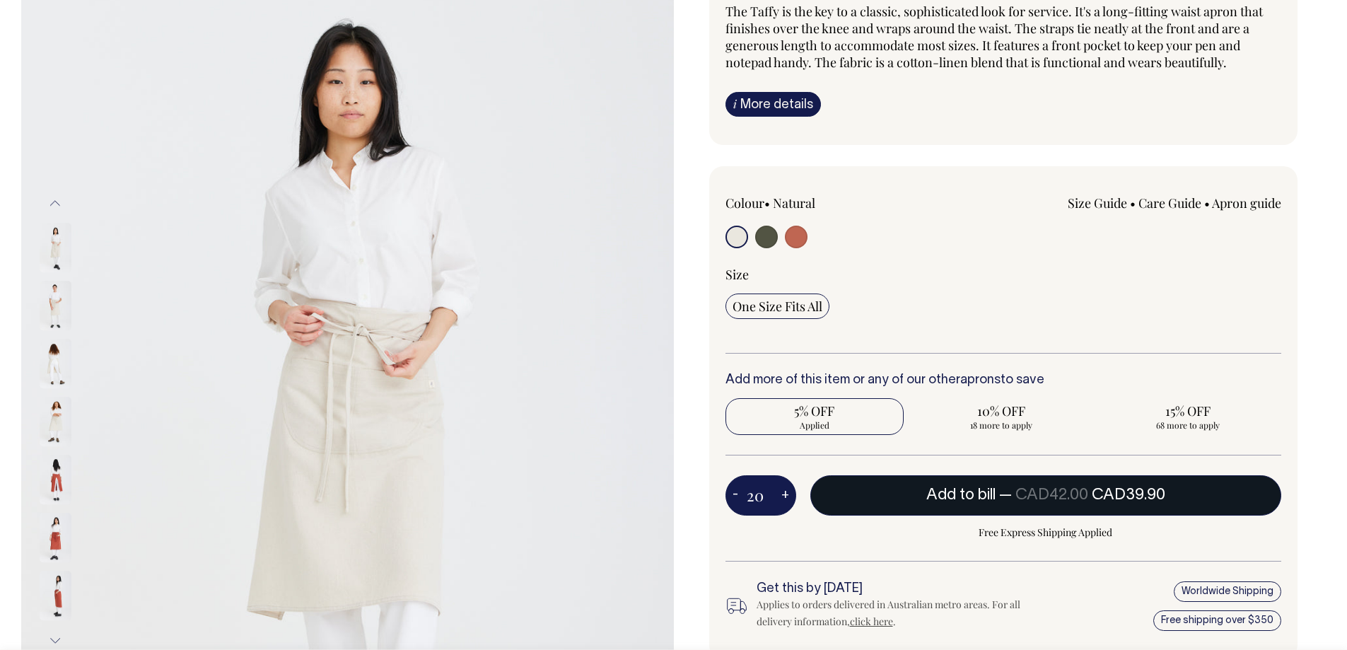
type input "20"
radio input "true"
type input "20"
click at [931, 488] on span "Add to bill" at bounding box center [960, 495] width 69 height 14
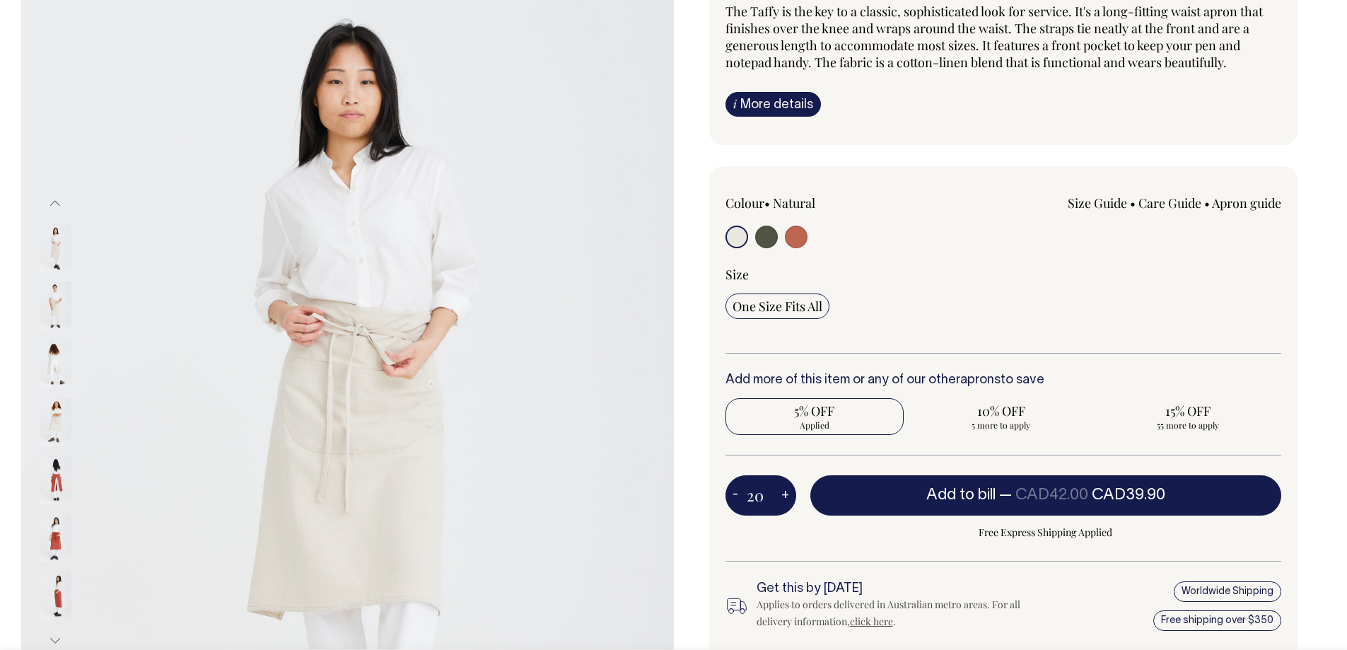
type input "1"
radio input "true"
type input "1"
radio input "true"
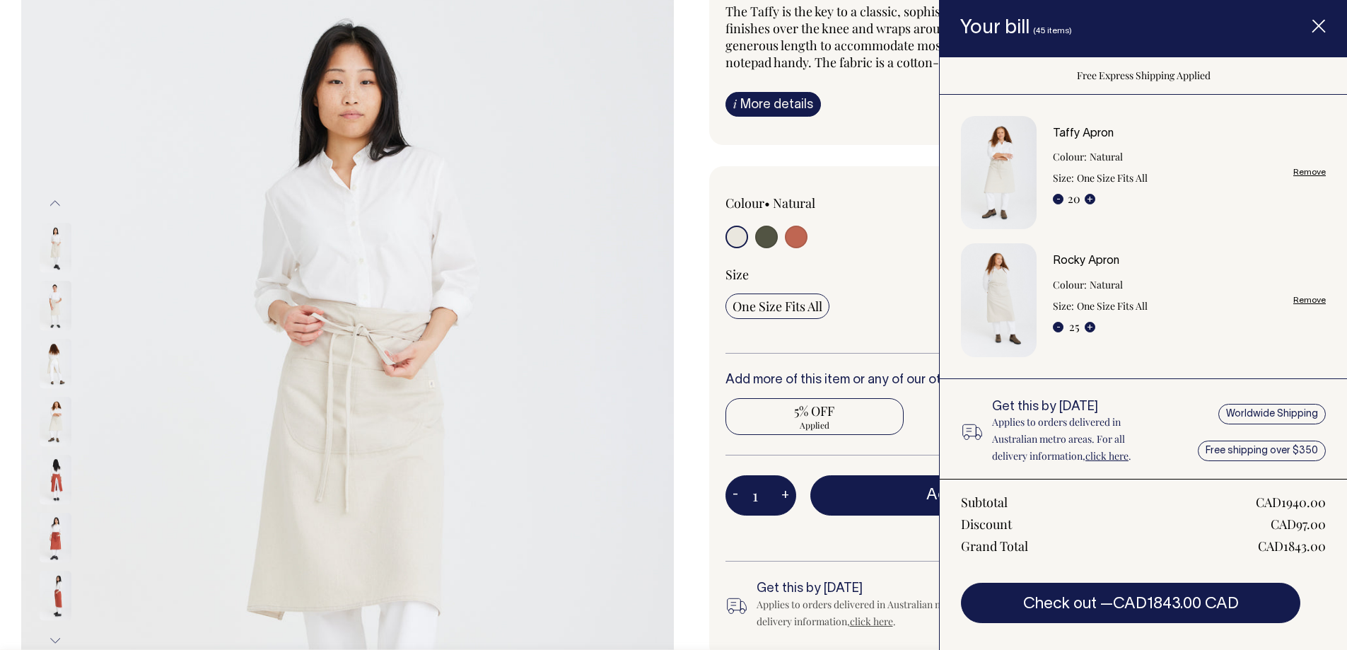
scroll to position [71, 0]
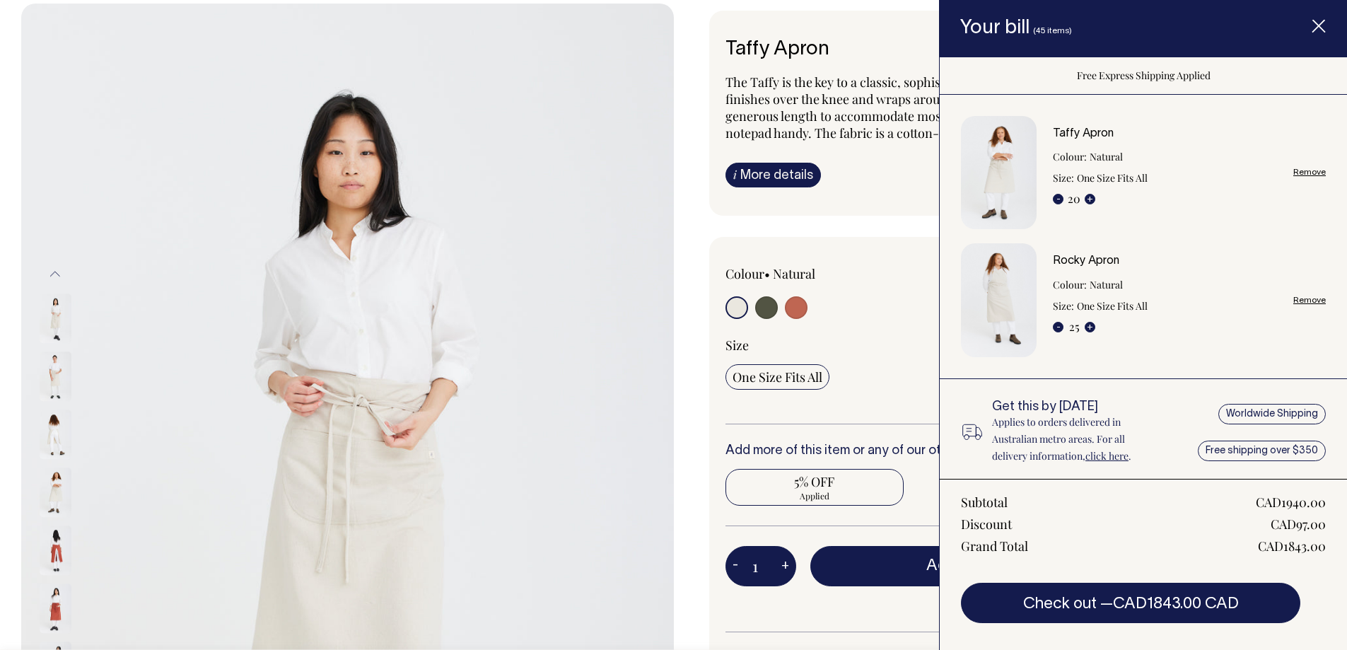
click at [1330, 32] on span "Item added to your cart" at bounding box center [1318, 29] width 57 height 60
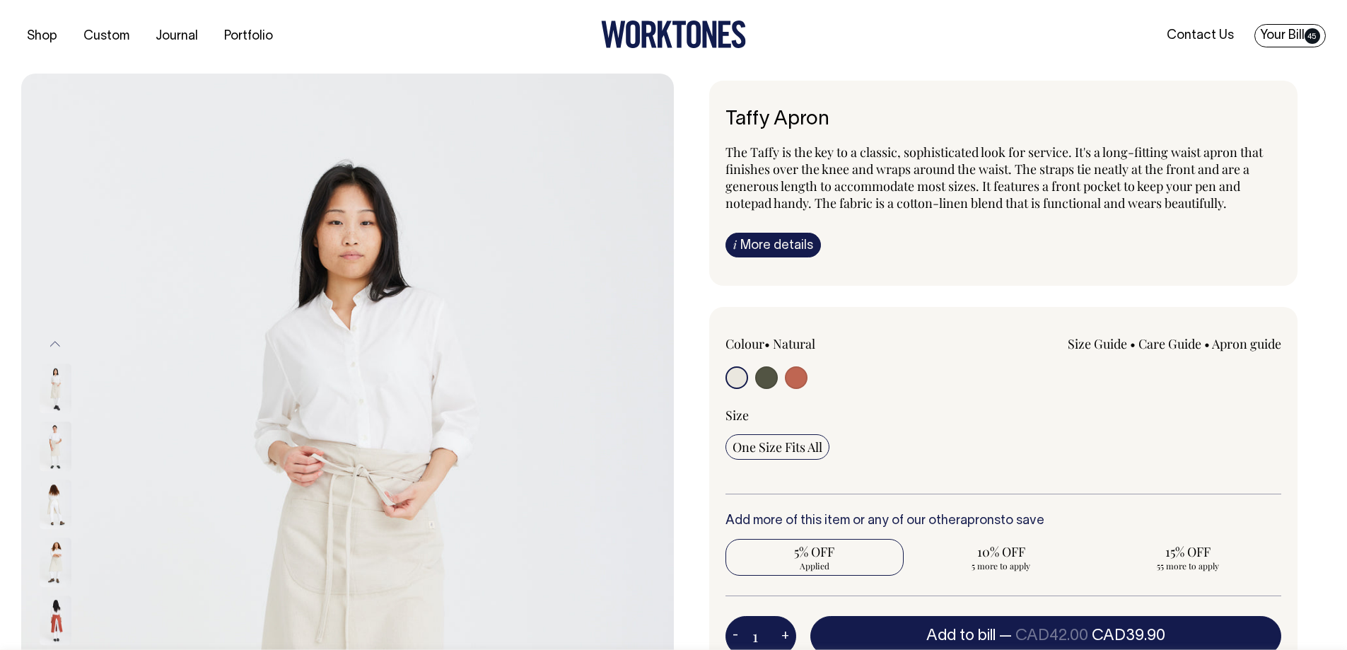
scroll to position [0, 0]
click at [1287, 30] on link "Your Bill 45" at bounding box center [1289, 36] width 71 height 23
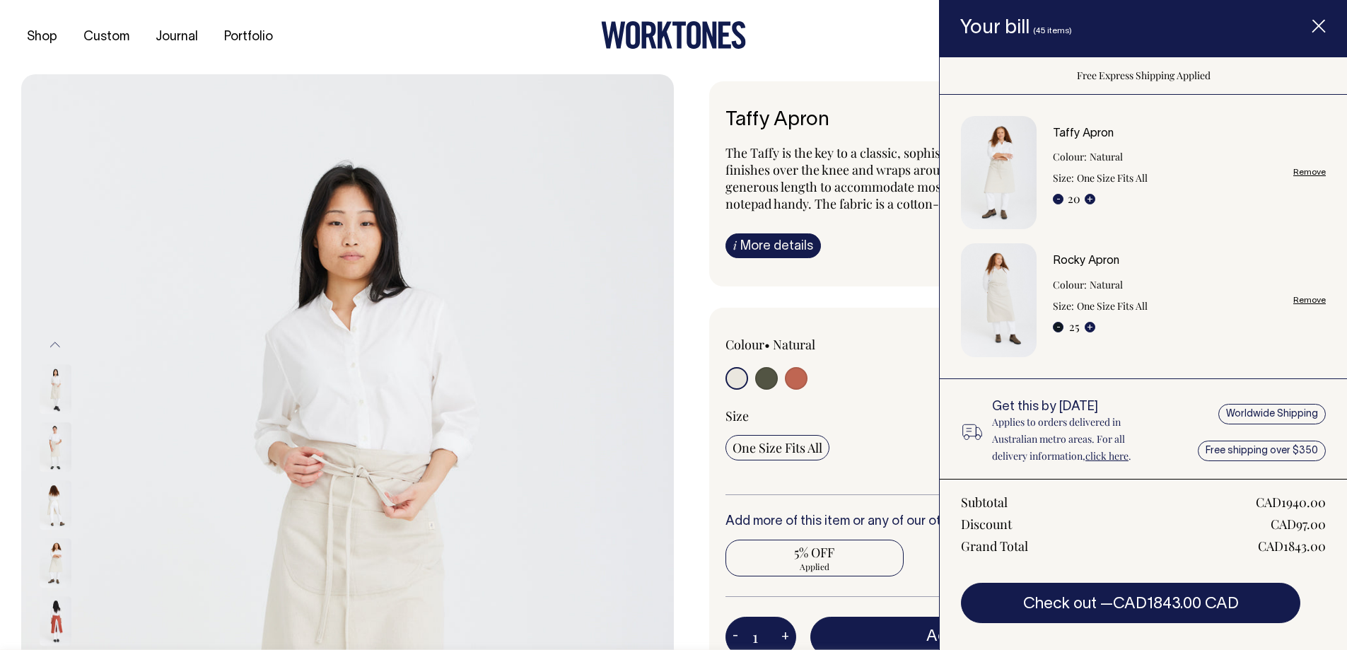
click at [1055, 329] on button "-" at bounding box center [1058, 327] width 11 height 11
type input "24"
radio input "true"
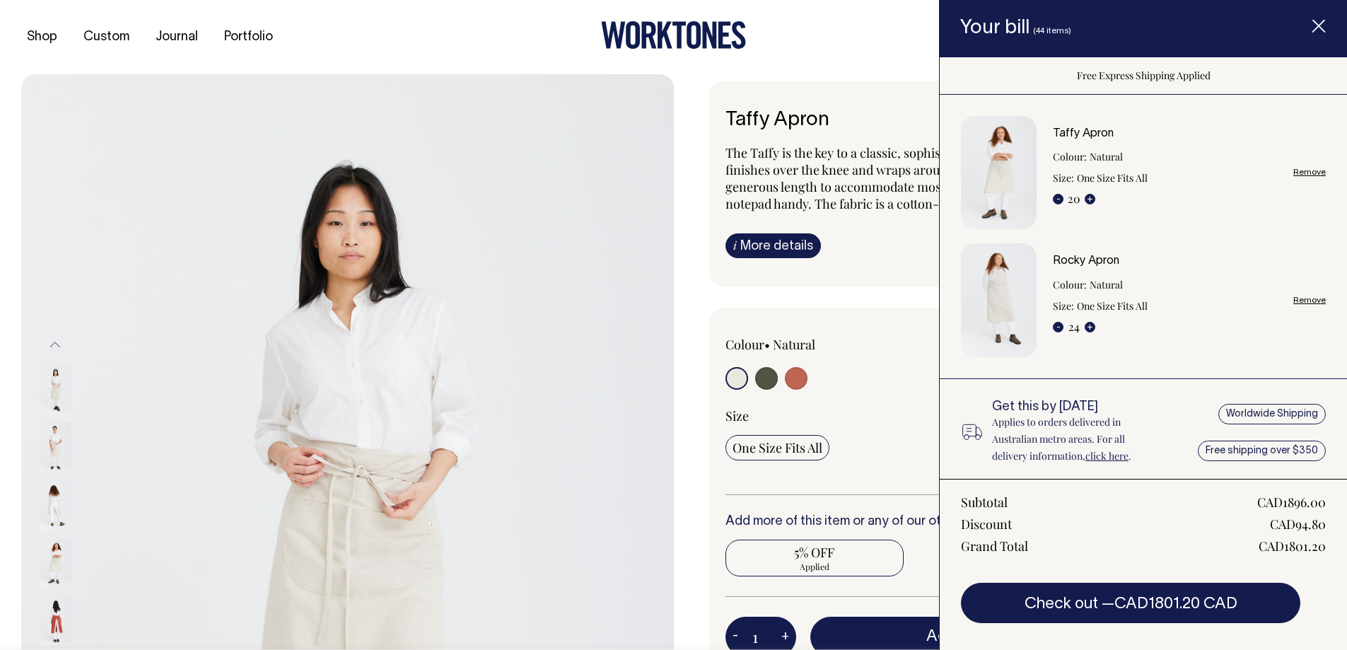
click at [1055, 329] on button "-" at bounding box center [1058, 327] width 11 height 11
type input "23"
click at [1055, 329] on button "-" at bounding box center [1058, 327] width 11 height 11
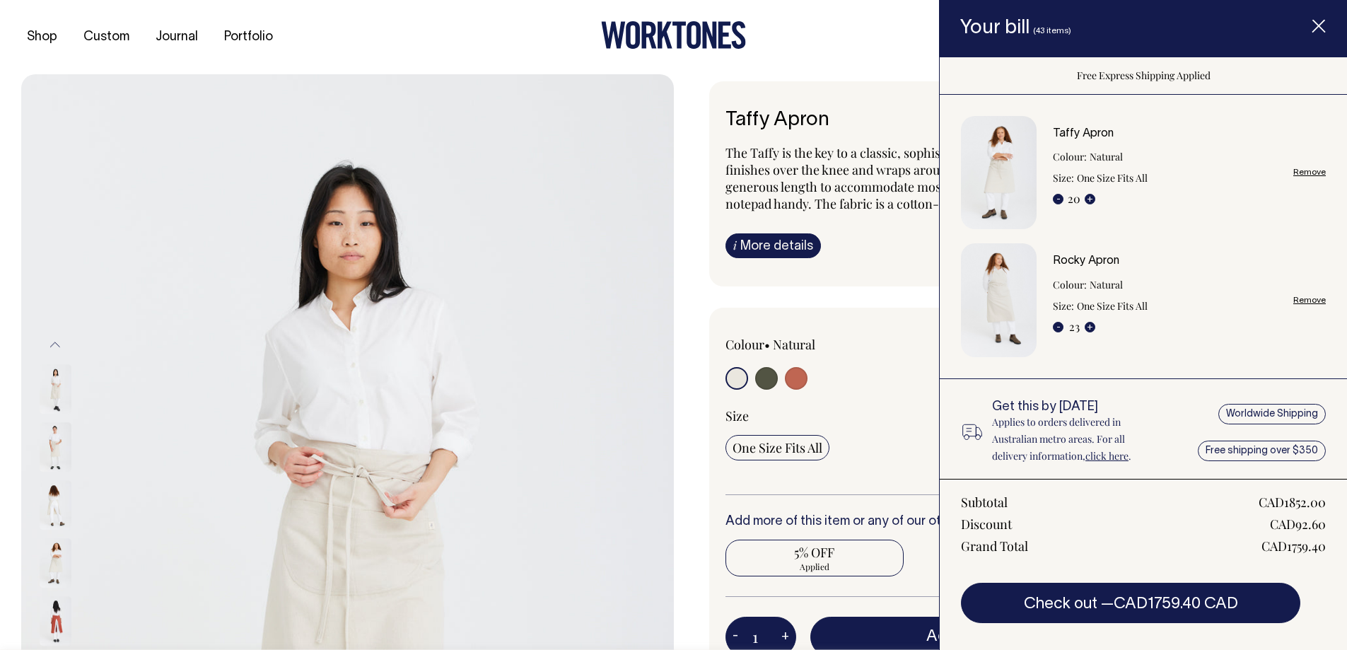
radio input "true"
click at [1055, 329] on button "-" at bounding box center [1058, 327] width 11 height 11
type input "22"
radio input "true"
click at [1056, 324] on button "-" at bounding box center [1058, 327] width 11 height 11
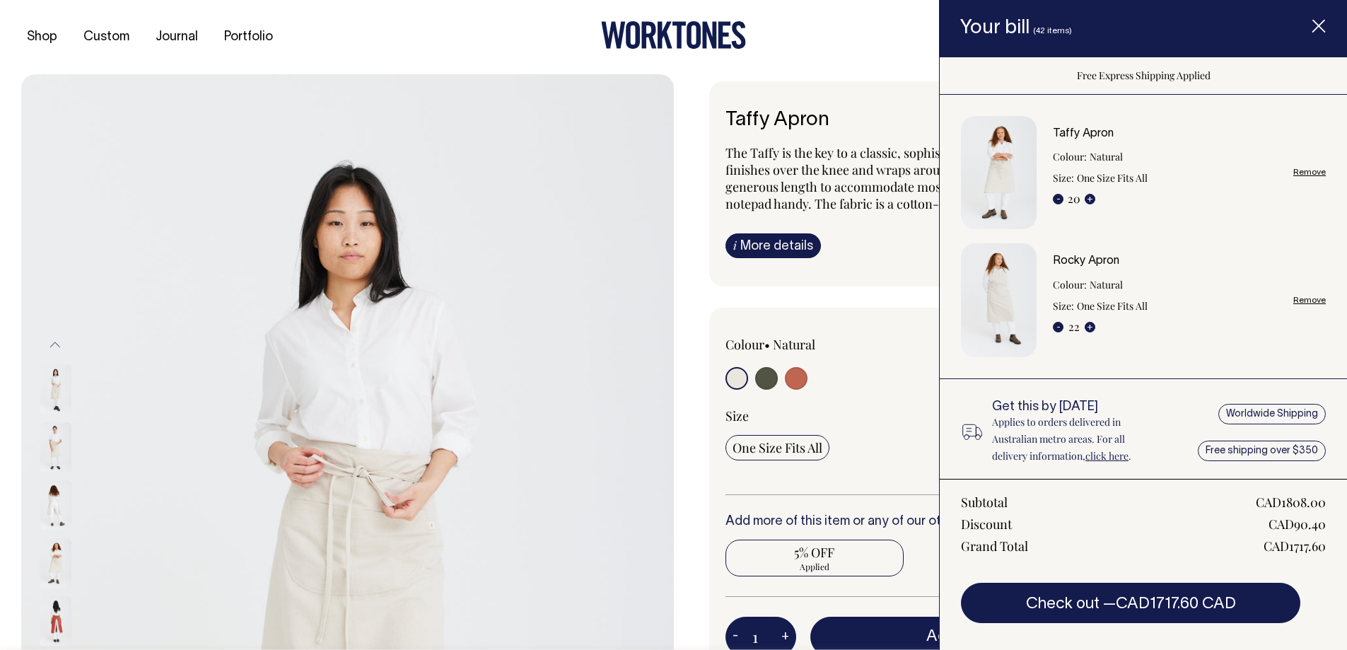
click at [1056, 324] on button "-" at bounding box center [1058, 327] width 11 height 11
type input "21"
radio input "true"
click at [1055, 326] on button "-" at bounding box center [1058, 327] width 11 height 11
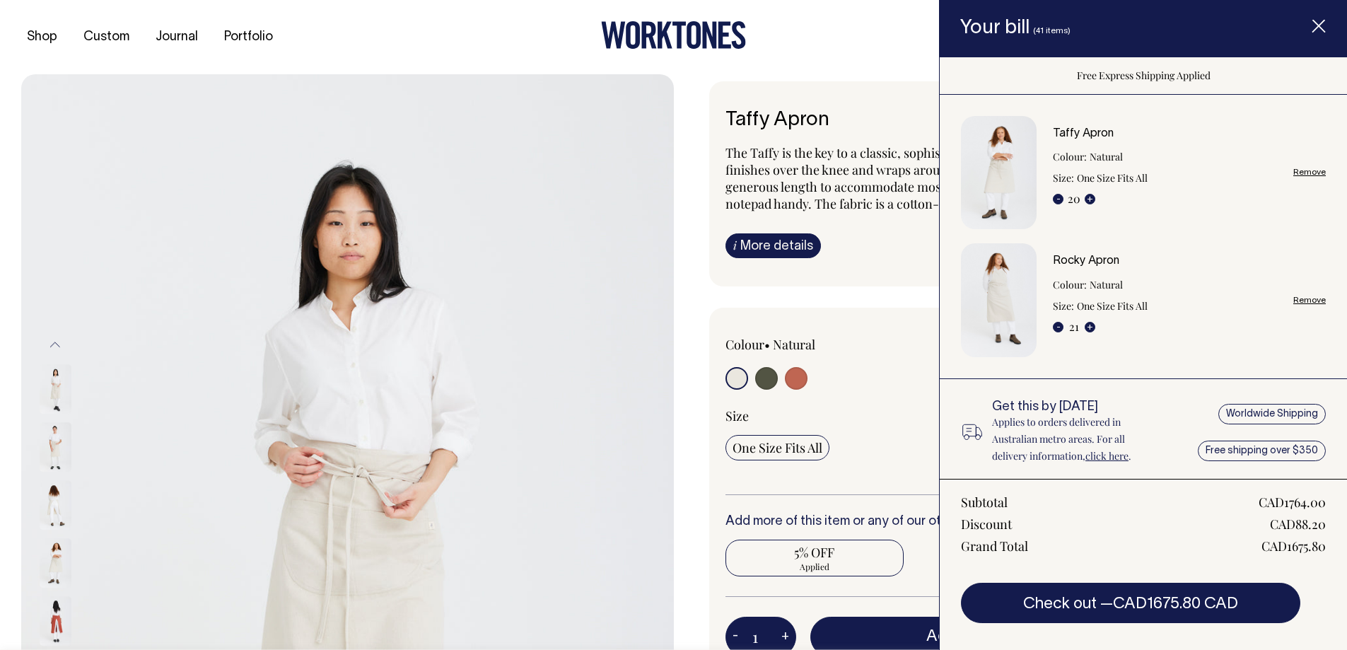
click at [1055, 326] on button "-" at bounding box center [1058, 327] width 11 height 11
type input "20"
click at [1055, 326] on button "-" at bounding box center [1058, 327] width 11 height 11
radio input "true"
click at [1055, 326] on button "-" at bounding box center [1058, 327] width 11 height 11
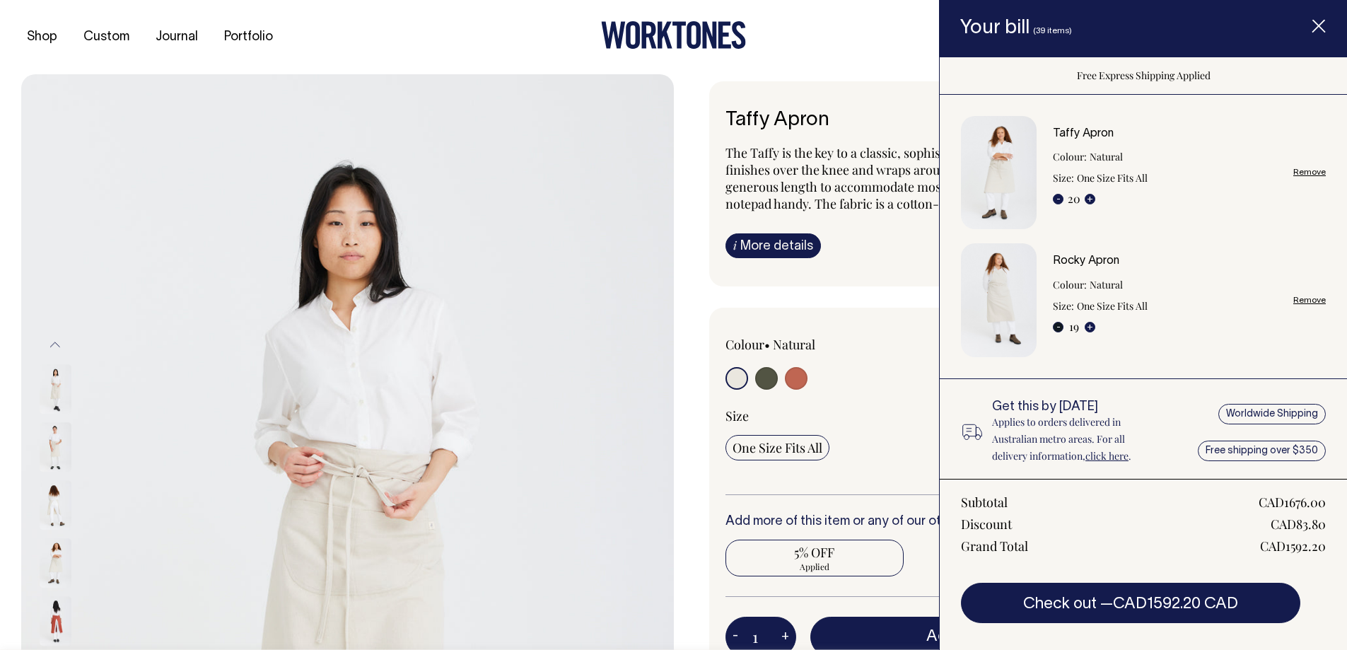
type input "18"
radio input "true"
click at [1055, 324] on button "-" at bounding box center [1058, 327] width 11 height 11
type input "17"
radio input "true"
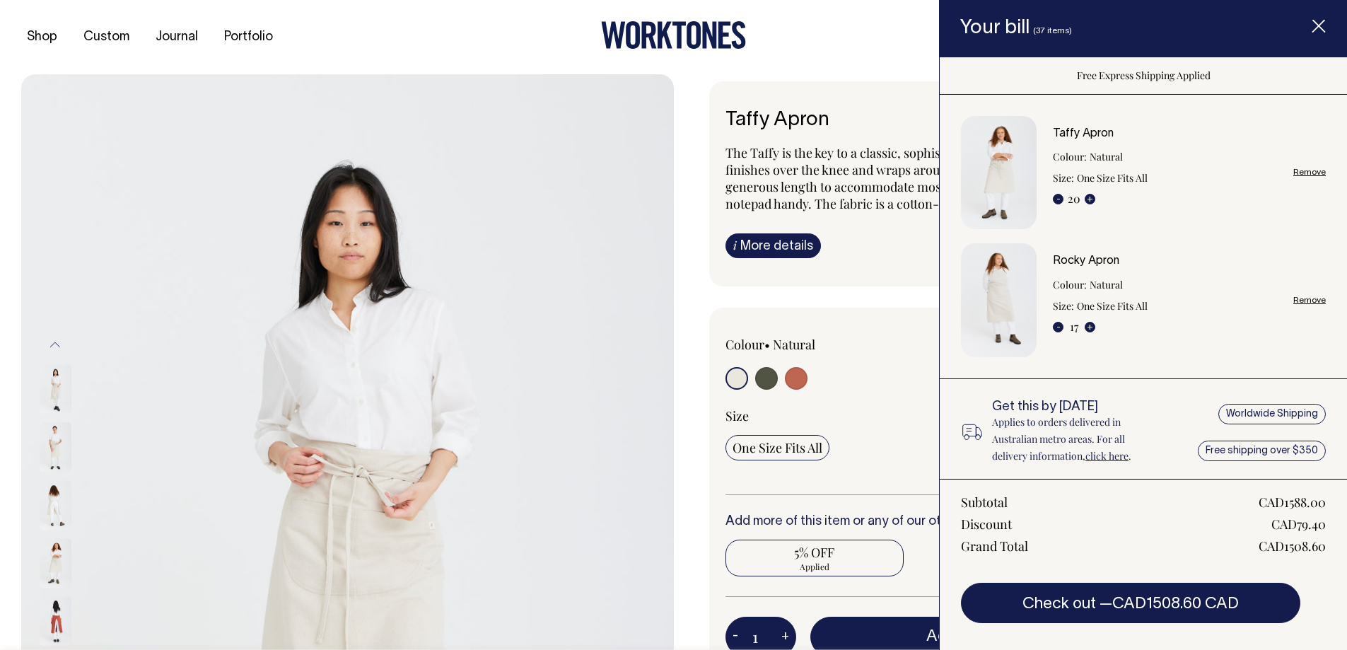
click at [1055, 324] on button "-" at bounding box center [1058, 327] width 11 height 11
type input "16"
radio input "true"
click at [1055, 324] on button "-" at bounding box center [1058, 327] width 11 height 11
type input "15"
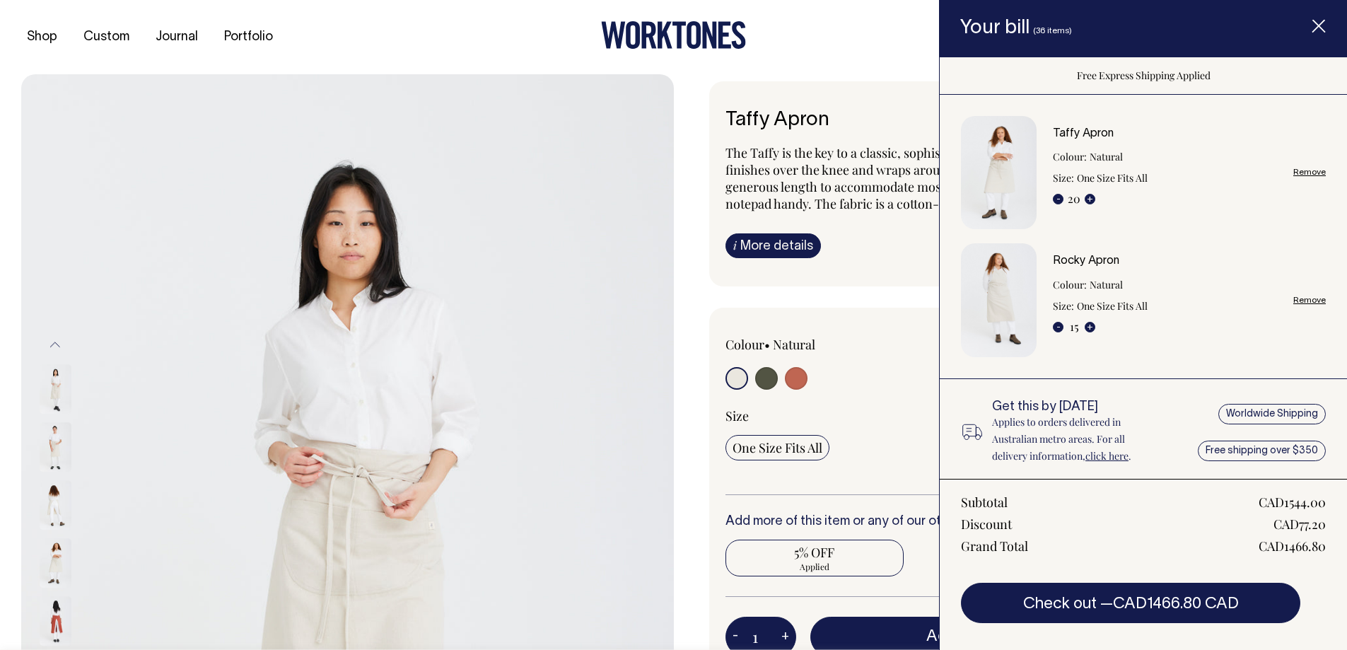
radio input "true"
click at [1055, 322] on button "-" at bounding box center [1058, 327] width 11 height 11
type input "14"
radio input "true"
click at [1055, 322] on button "-" at bounding box center [1058, 327] width 11 height 11
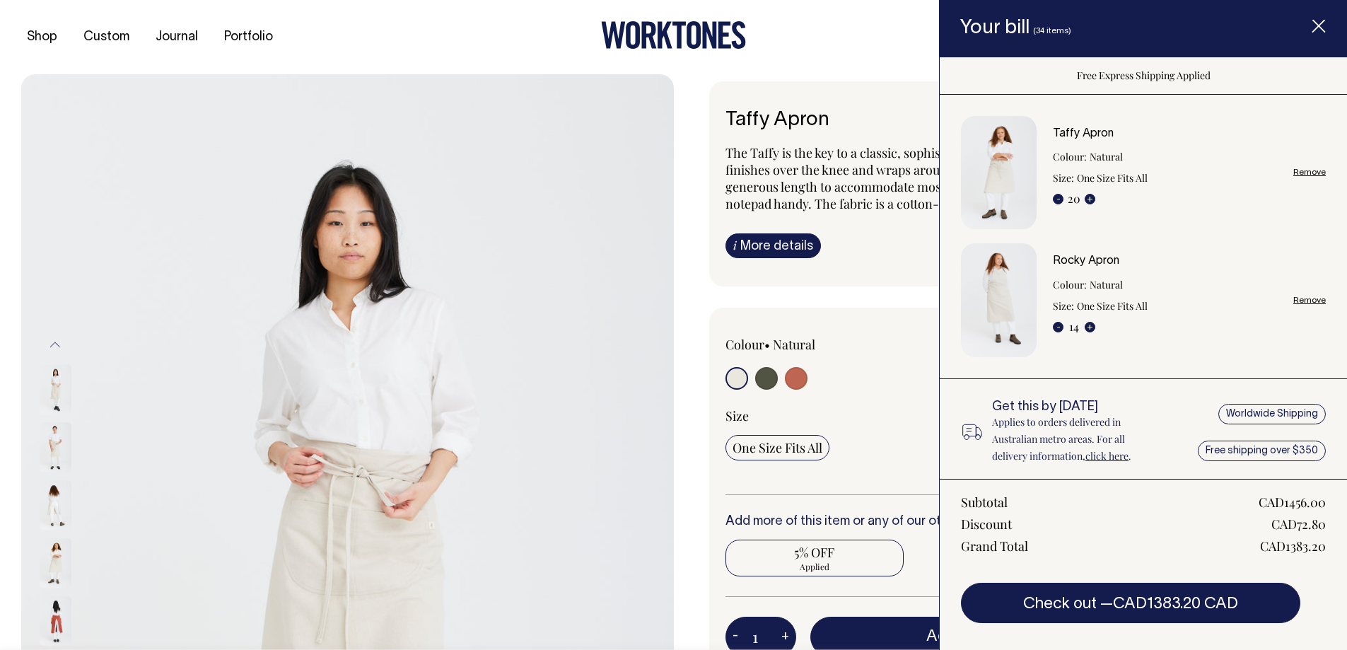
type input "13"
radio input "true"
click at [1055, 322] on button "-" at bounding box center [1058, 327] width 11 height 11
type input "12"
radio input "true"
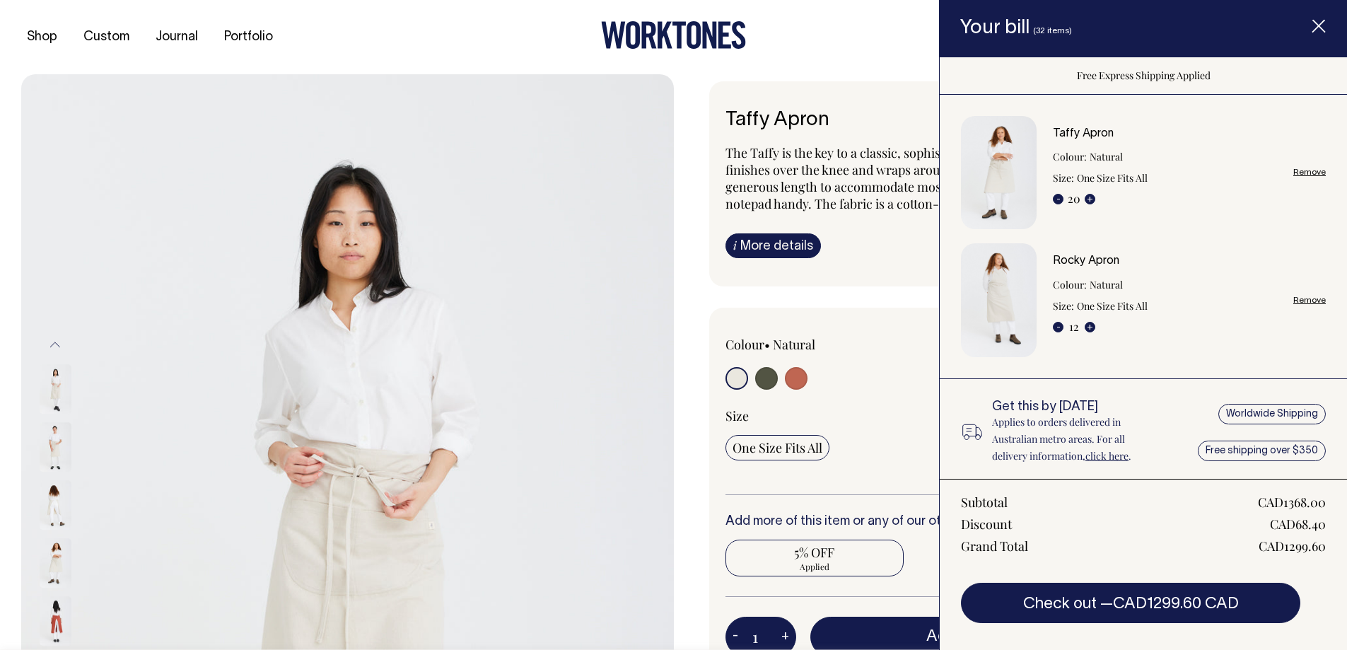
click at [1055, 322] on button "-" at bounding box center [1058, 327] width 11 height 11
type input "11"
radio input "true"
click at [1055, 322] on button "-" at bounding box center [1058, 327] width 11 height 11
type input "10"
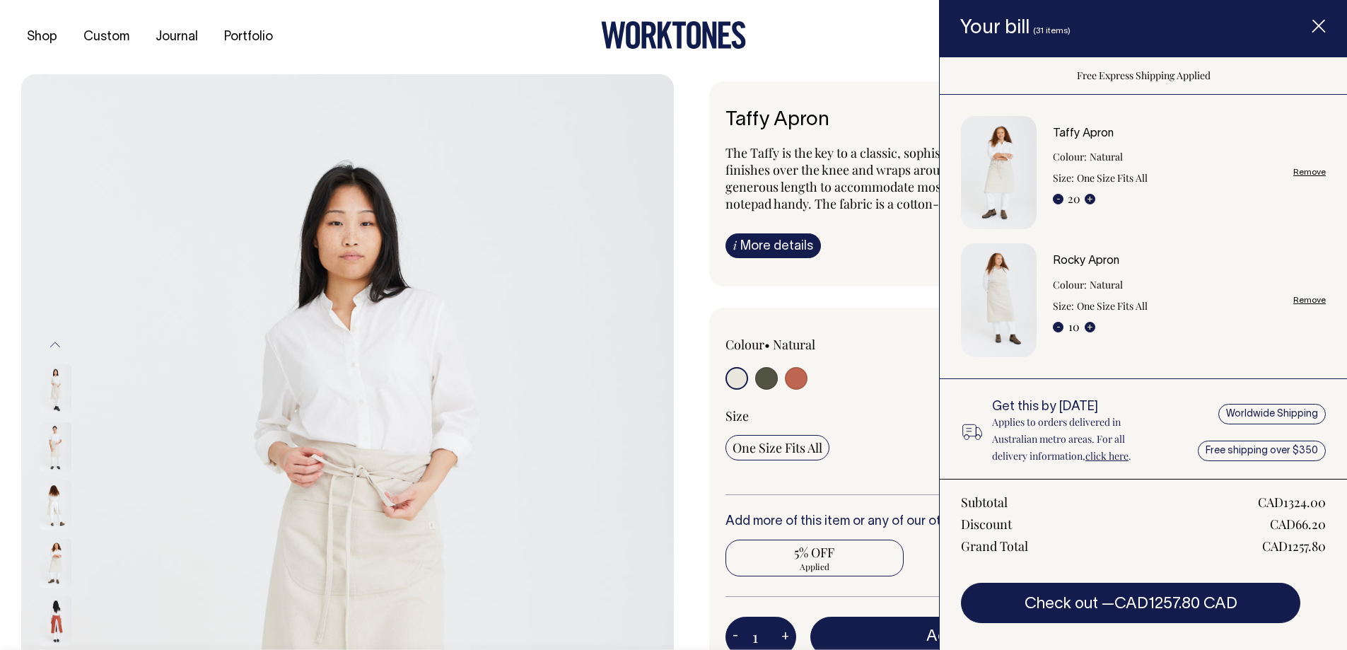
radio input "true"
click at [1054, 200] on button "-" at bounding box center [1058, 199] width 11 height 11
type input "19"
click at [1054, 200] on button "-" at bounding box center [1058, 199] width 11 height 11
radio input "true"
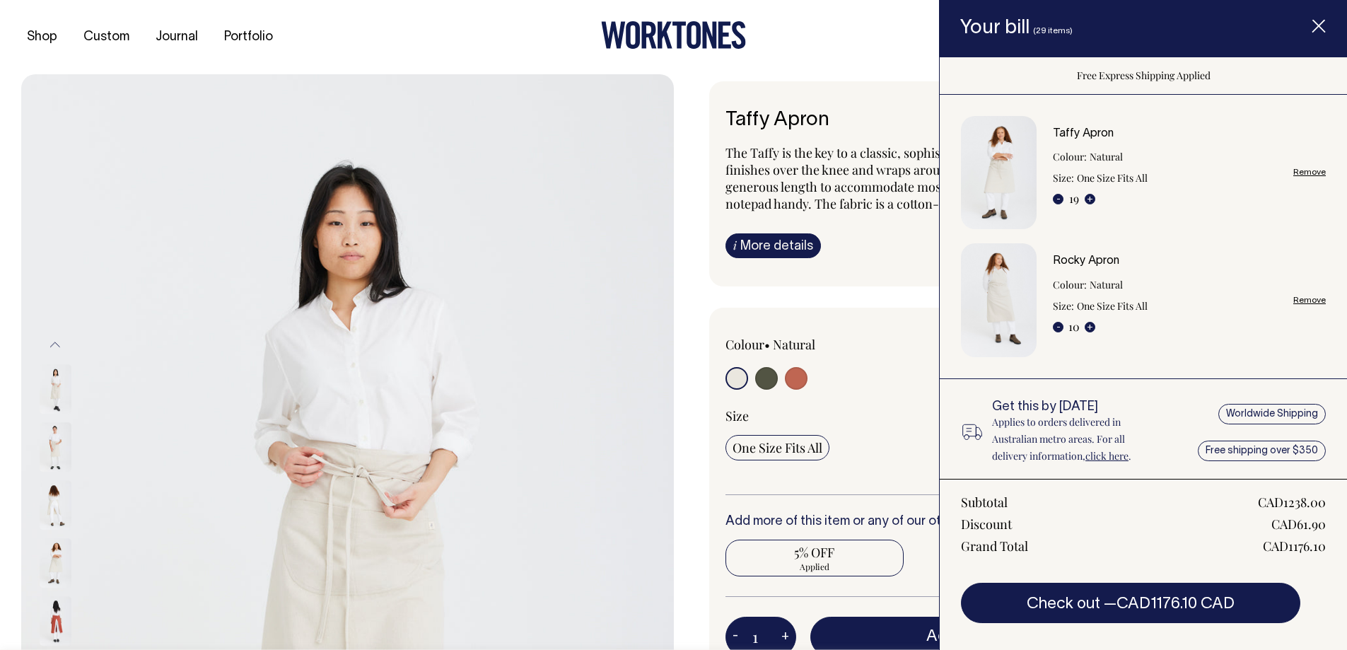
click at [1054, 200] on button "-" at bounding box center [1058, 199] width 11 height 11
type input "18"
radio input "true"
click at [1054, 200] on button "-" at bounding box center [1058, 199] width 11 height 11
type input "17"
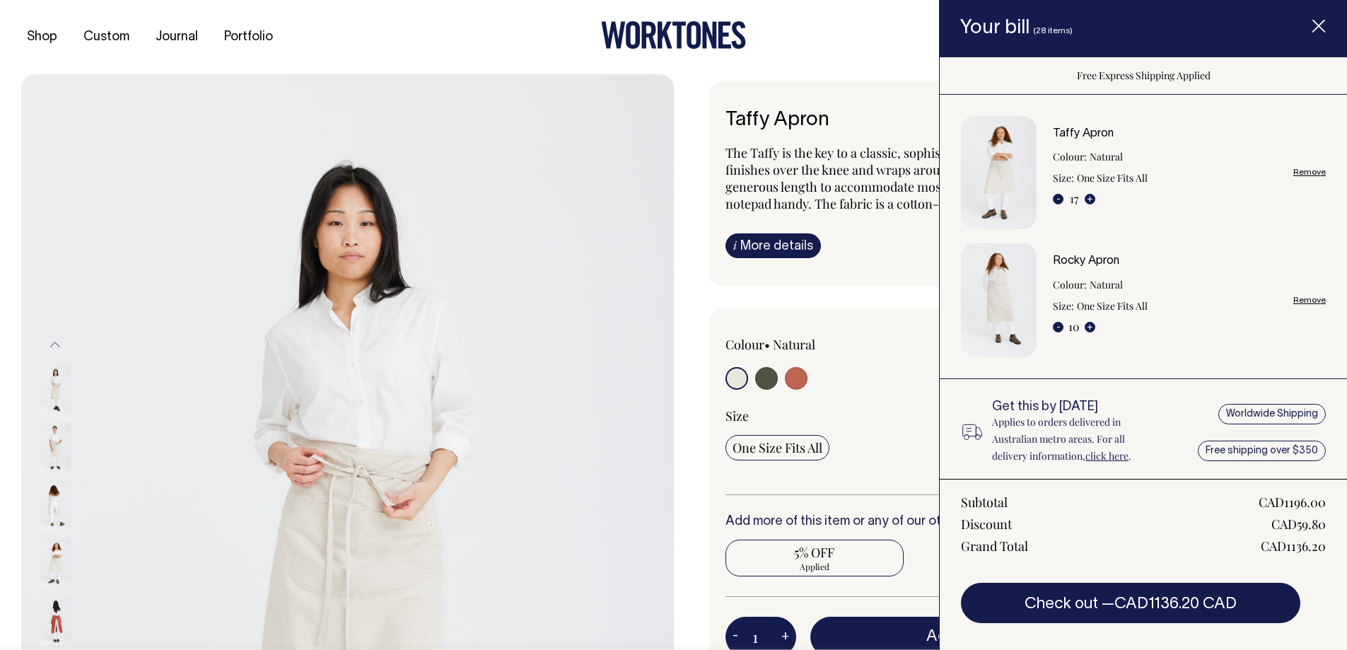
radio input "true"
click at [1054, 200] on button "-" at bounding box center [1058, 199] width 11 height 11
type input "16"
radio input "true"
click at [1054, 200] on button "-" at bounding box center [1058, 199] width 11 height 11
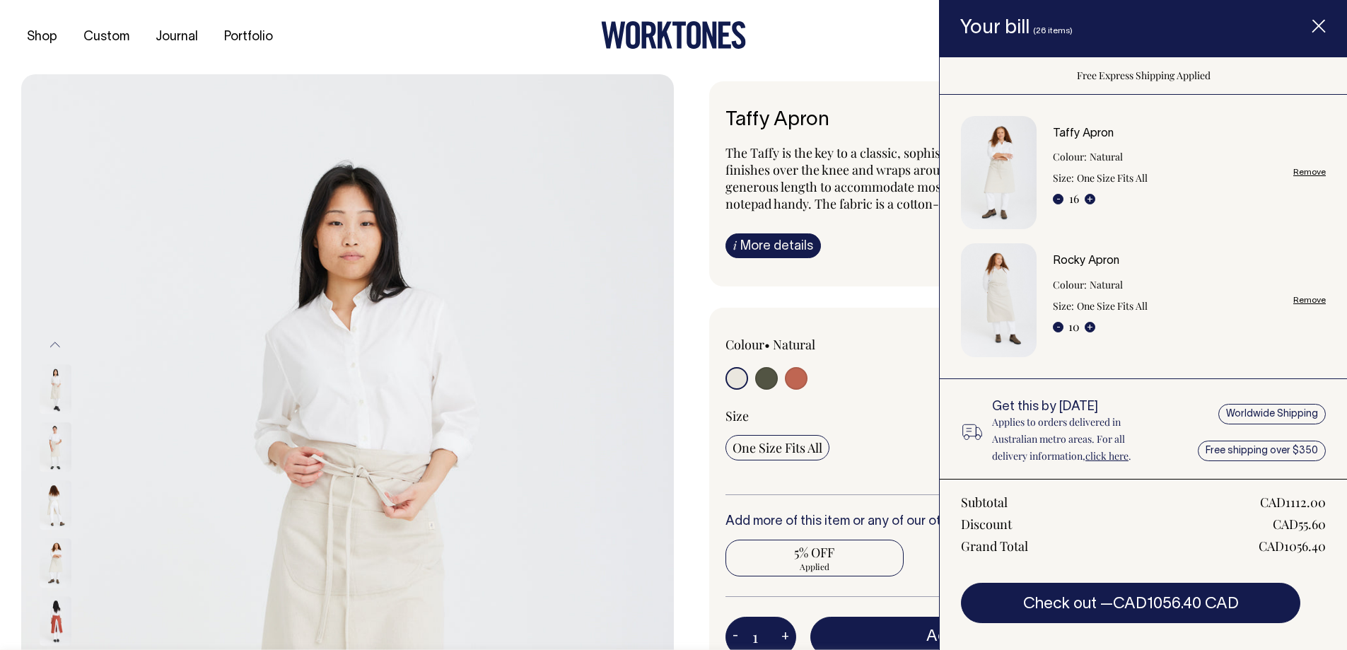
type input "15"
radio input "true"
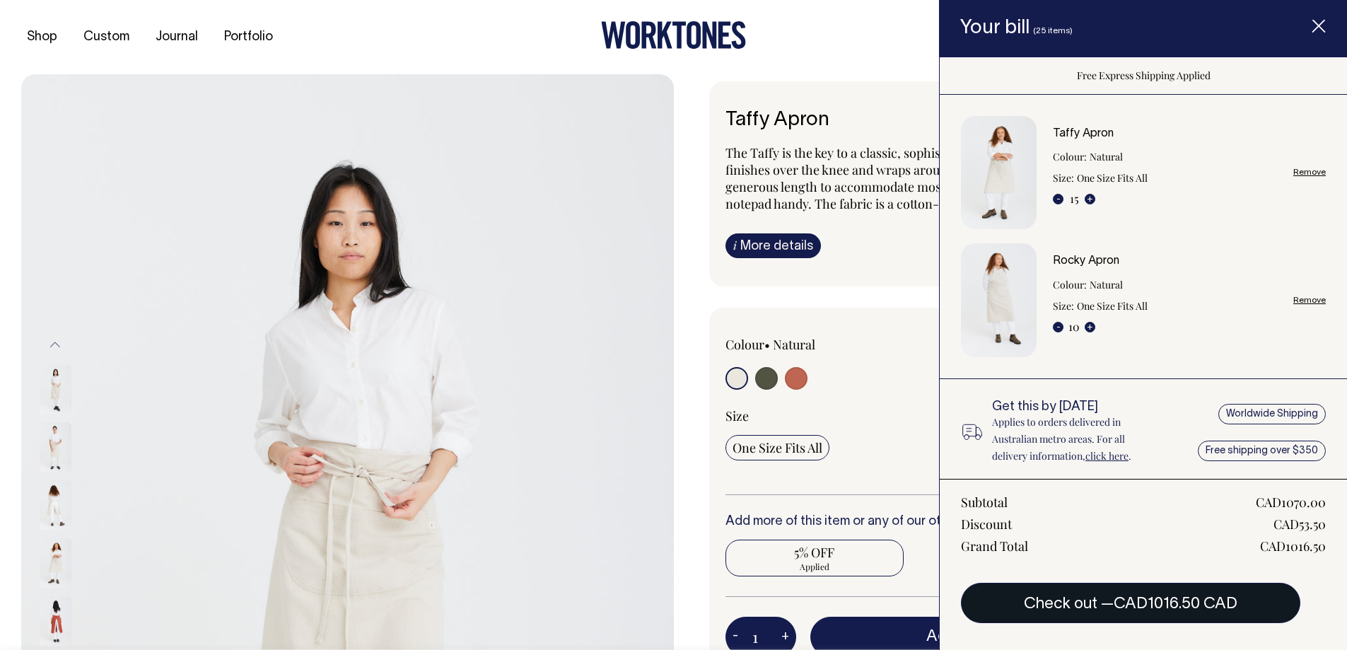
click at [1135, 599] on span "CAD1016.50 CAD" at bounding box center [1175, 604] width 124 height 14
